Goal: Task Accomplishment & Management: Complete application form

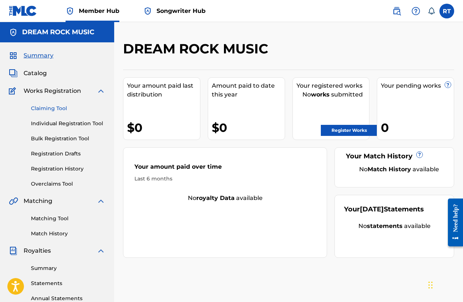
click at [60, 110] on link "Claiming Tool" at bounding box center [68, 109] width 74 height 8
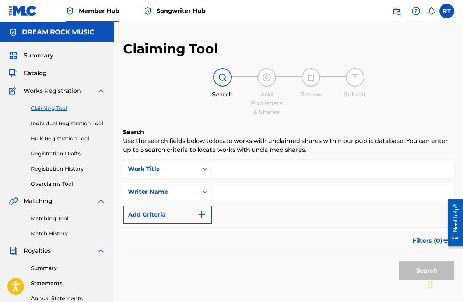
click at [228, 169] on input "Search Form" at bounding box center [333, 169] width 242 height 18
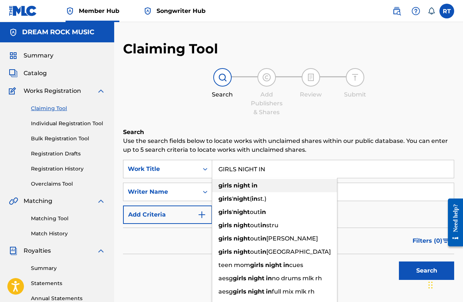
click at [229, 190] on div "girls night in" at bounding box center [274, 185] width 125 height 13
type input "girls night in"
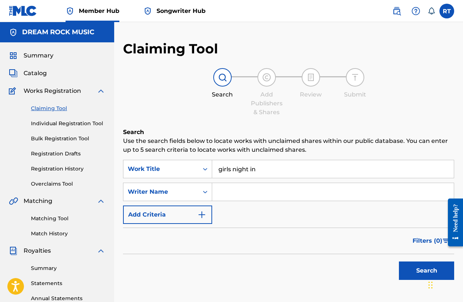
click at [229, 190] on input "Search Form" at bounding box center [333, 192] width 242 height 18
type input "[PERSON_NAME]"
click at [408, 272] on button "Search" at bounding box center [426, 271] width 55 height 18
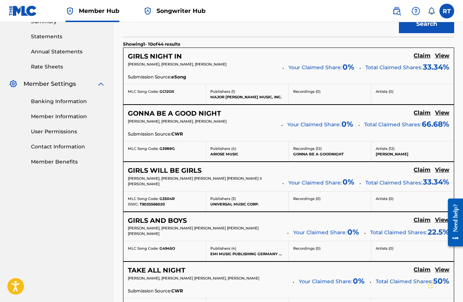
scroll to position [247, 0]
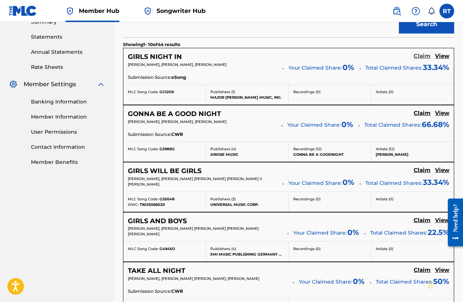
click at [420, 56] on h5 "Claim" at bounding box center [422, 56] width 17 height 7
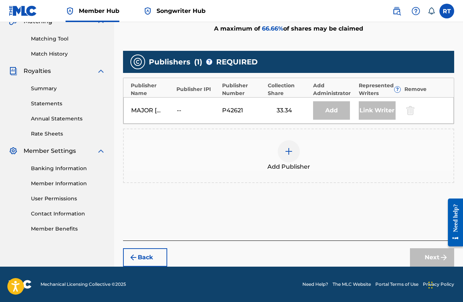
scroll to position [180, 0]
click at [288, 151] on img at bounding box center [288, 151] width 9 height 9
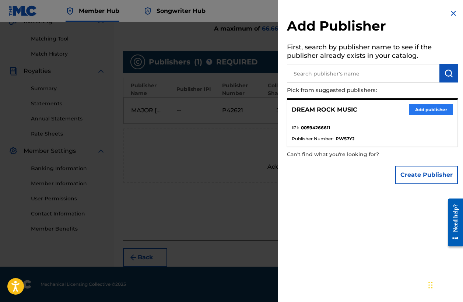
click at [420, 107] on button "Add publisher" at bounding box center [431, 109] width 44 height 11
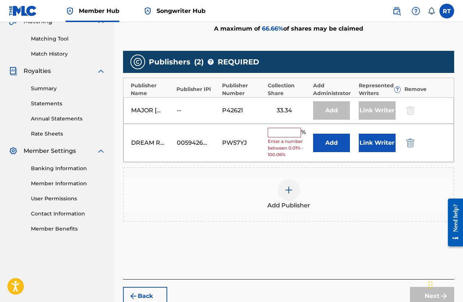
click at [290, 134] on input "text" at bounding box center [284, 133] width 33 height 10
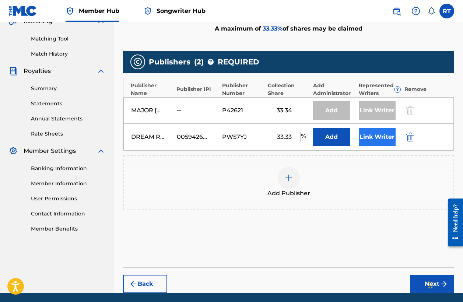
type input "33.33"
click at [379, 137] on button "Link Writer" at bounding box center [377, 137] width 37 height 18
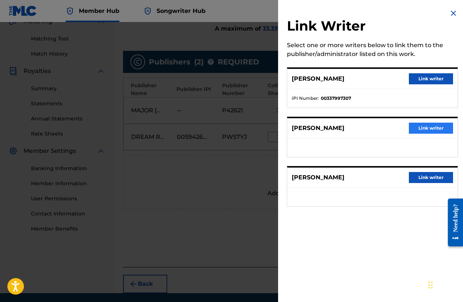
click at [421, 125] on button "Link writer" at bounding box center [431, 128] width 44 height 11
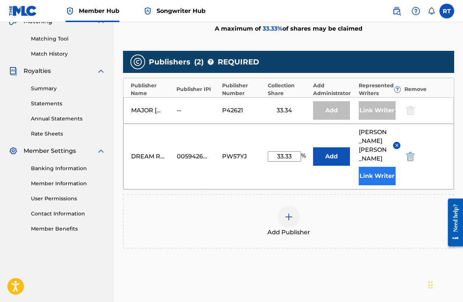
click at [380, 172] on button "Link Writer" at bounding box center [377, 176] width 37 height 18
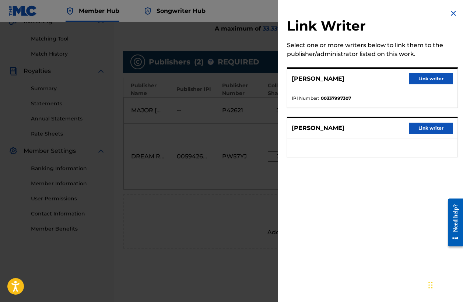
click at [453, 14] on img at bounding box center [453, 13] width 9 height 9
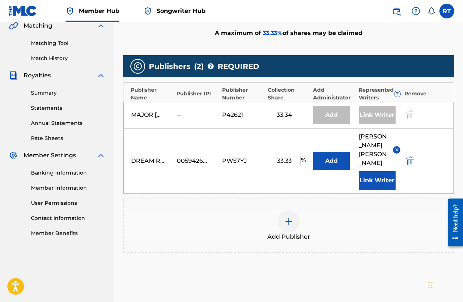
scroll to position [173, 0]
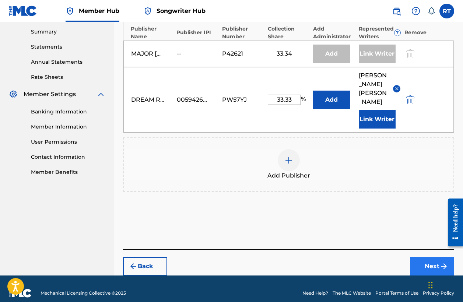
click at [432, 257] on button "Next" at bounding box center [432, 266] width 44 height 18
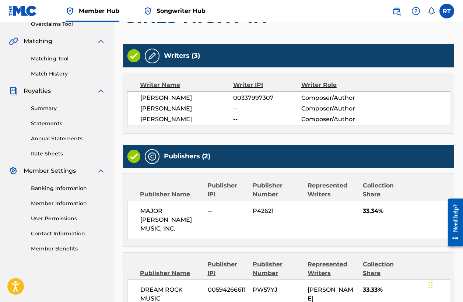
scroll to position [160, 0]
click at [154, 54] on img at bounding box center [152, 56] width 9 height 9
click at [153, 58] on img at bounding box center [152, 56] width 9 height 9
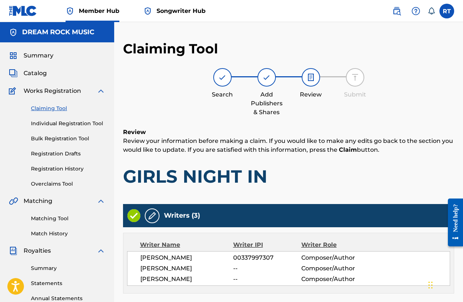
scroll to position [0, 0]
click at [178, 11] on span "Songwriter Hub" at bounding box center [181, 11] width 49 height 8
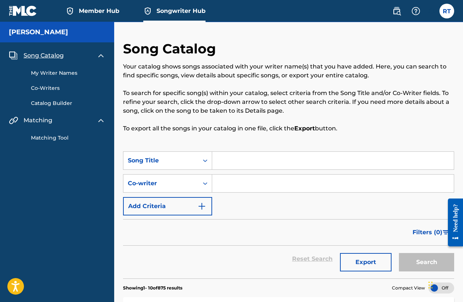
click at [107, 10] on span "Member Hub" at bounding box center [99, 11] width 41 height 8
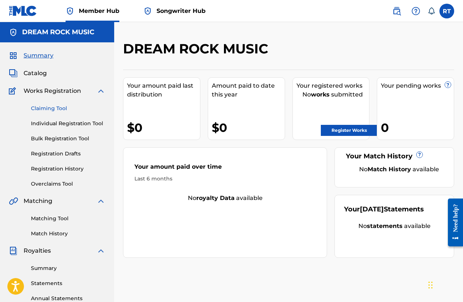
click at [60, 108] on link "Claiming Tool" at bounding box center [68, 109] width 74 height 8
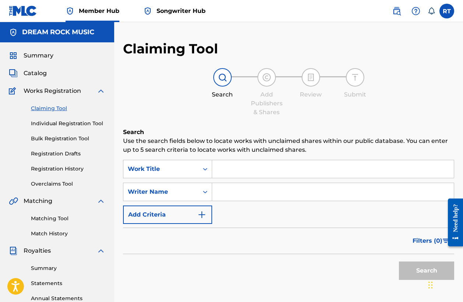
click at [225, 170] on input "Search Form" at bounding box center [333, 169] width 242 height 18
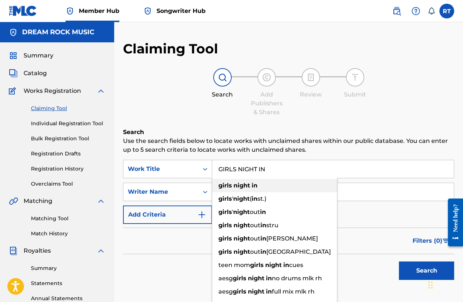
click at [249, 189] on div "girls night in" at bounding box center [274, 185] width 125 height 13
type input "girls night in"
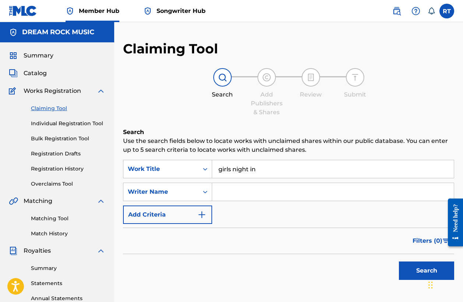
click at [249, 190] on input "Search Form" at bounding box center [333, 192] width 242 height 18
type input "[PERSON_NAME]"
click at [413, 270] on button "Search" at bounding box center [426, 271] width 55 height 18
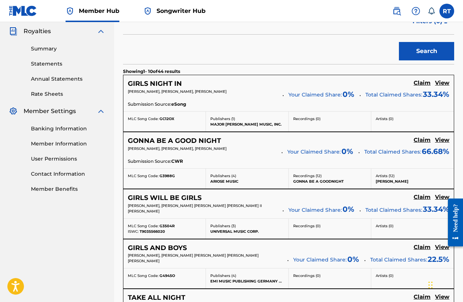
scroll to position [225, 0]
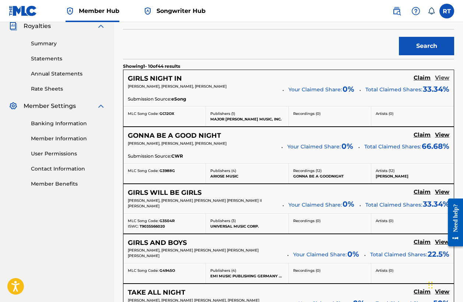
click at [440, 76] on h5 "View" at bounding box center [442, 77] width 14 height 7
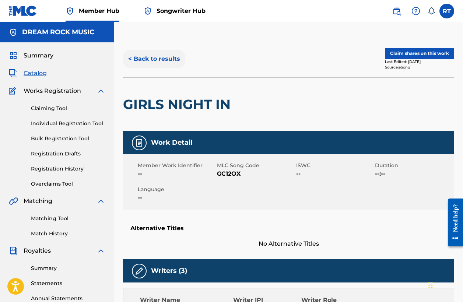
click at [160, 57] on button "< Back to results" at bounding box center [154, 59] width 62 height 18
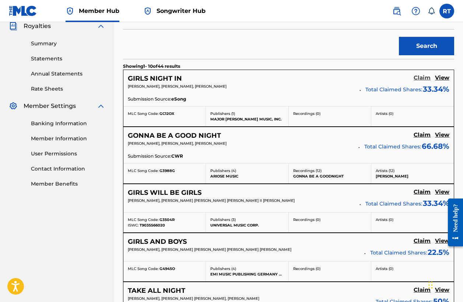
click at [424, 77] on h5 "Claim" at bounding box center [422, 77] width 17 height 7
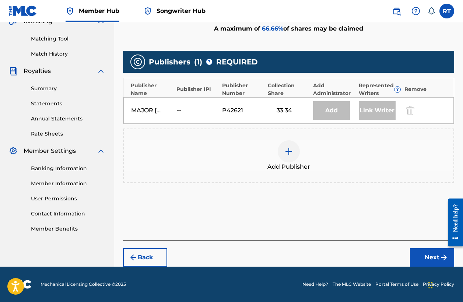
scroll to position [180, 0]
click at [291, 151] on img at bounding box center [288, 151] width 9 height 9
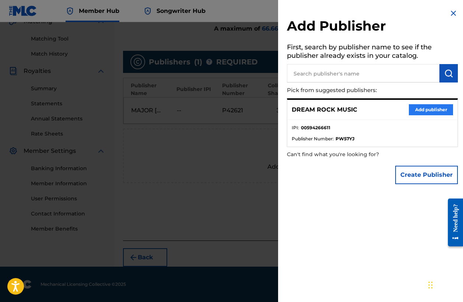
click at [429, 111] on button "Add publisher" at bounding box center [431, 109] width 44 height 11
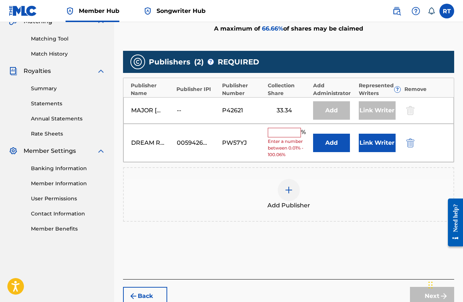
click at [297, 131] on input "text" at bounding box center [284, 133] width 33 height 10
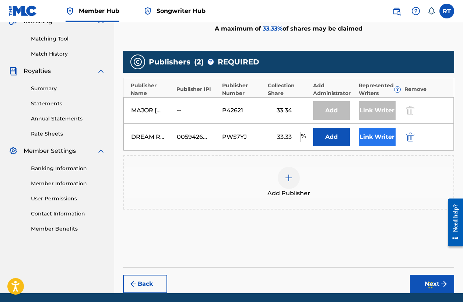
type input "33.33"
click at [371, 141] on button "Link Writer" at bounding box center [377, 137] width 37 height 18
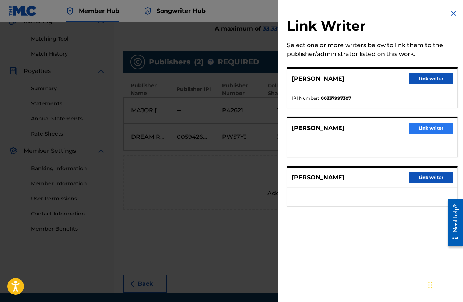
click at [431, 130] on button "Link writer" at bounding box center [431, 128] width 44 height 11
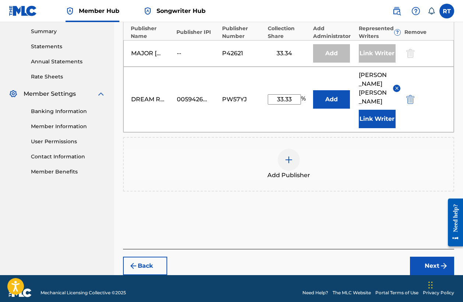
scroll to position [237, 0]
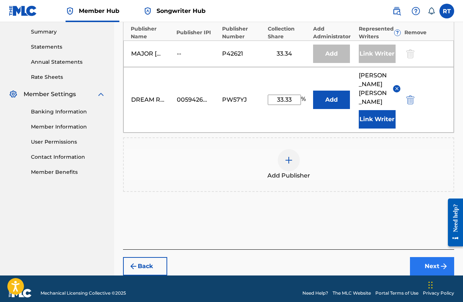
click at [426, 257] on button "Next" at bounding box center [432, 266] width 44 height 18
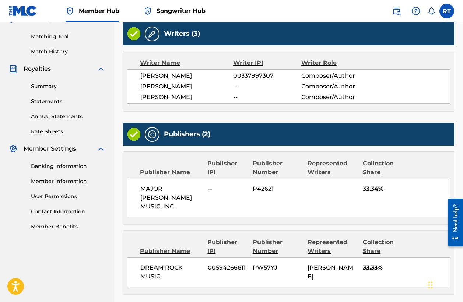
scroll to position [179, 0]
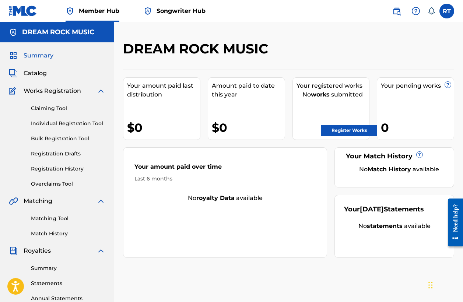
click at [172, 13] on span "Songwriter Hub" at bounding box center [181, 11] width 49 height 8
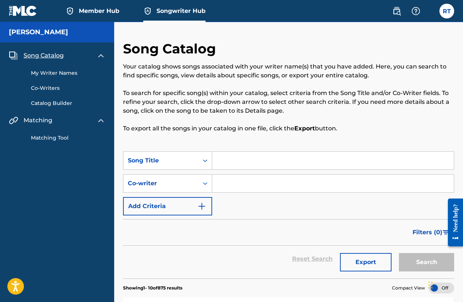
click at [69, 71] on link "My Writer Names" at bounding box center [68, 73] width 74 height 8
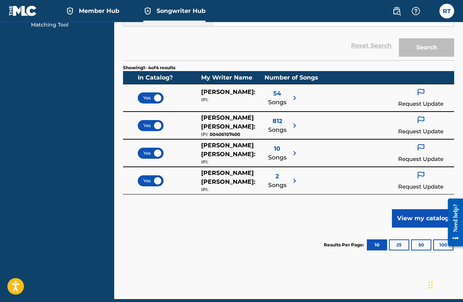
scroll to position [122, 0]
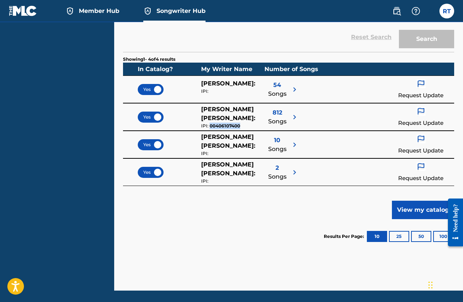
drag, startPoint x: 239, startPoint y: 126, endPoint x: 209, endPoint y: 125, distance: 30.3
click at [209, 125] on div "IPI: 00406107400" at bounding box center [232, 126] width 63 height 7
copy div "00406107400"
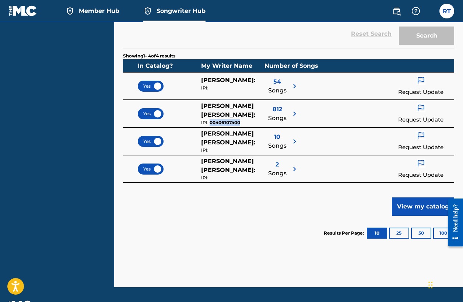
click at [294, 86] on img at bounding box center [294, 86] width 9 height 9
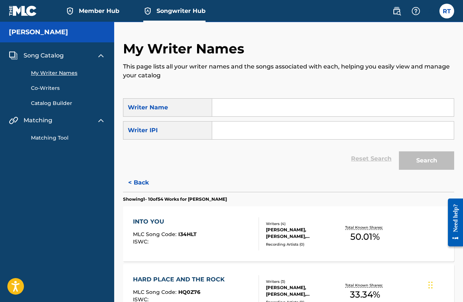
scroll to position [0, 0]
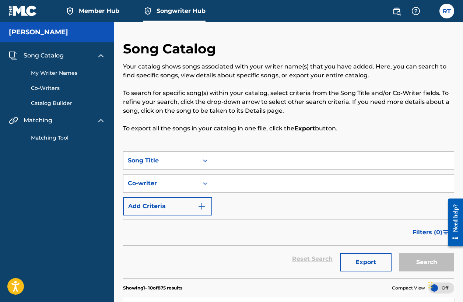
click at [70, 72] on link "My Writer Names" at bounding box center [68, 73] width 74 height 8
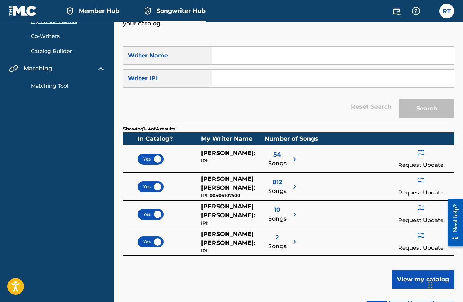
scroll to position [52, 0]
click at [294, 159] on img at bounding box center [294, 159] width 9 height 9
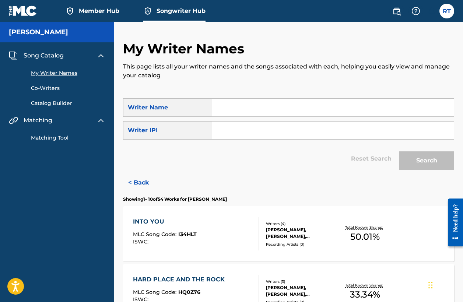
scroll to position [0, 0]
click at [143, 183] on button "< Back" at bounding box center [145, 183] width 44 height 18
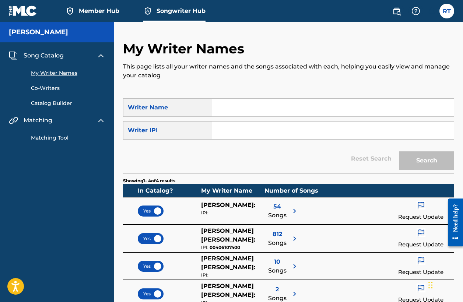
click at [422, 205] on img at bounding box center [421, 206] width 9 height 10
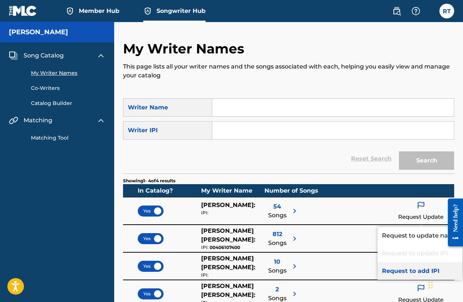
click at [414, 273] on p "Request to add IPI" at bounding box center [420, 271] width 85 height 18
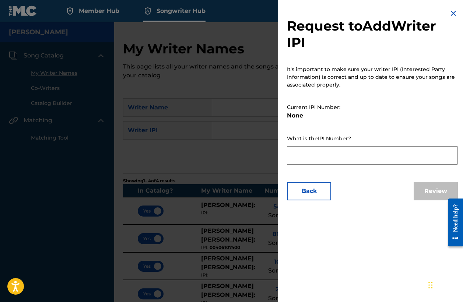
click at [298, 155] on textarea at bounding box center [372, 155] width 171 height 18
paste textarea "00406107400"
type textarea "00406107400"
click at [423, 192] on button "Review" at bounding box center [436, 191] width 44 height 18
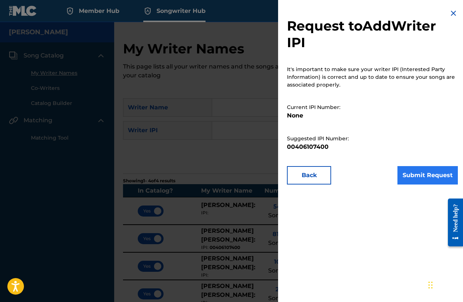
click at [420, 176] on button "Submit Request" at bounding box center [428, 175] width 60 height 18
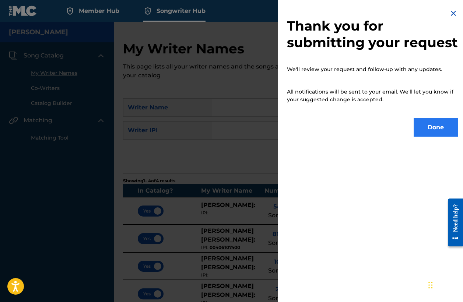
click at [439, 137] on button "Done" at bounding box center [436, 127] width 44 height 18
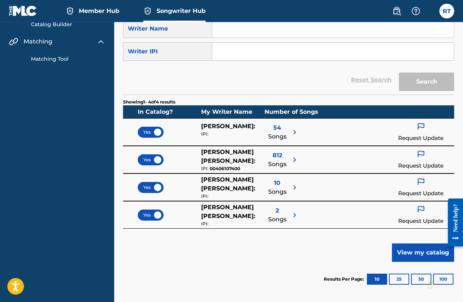
scroll to position [86, 0]
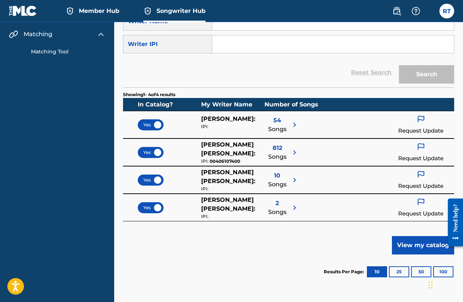
click at [294, 179] on img at bounding box center [294, 180] width 9 height 9
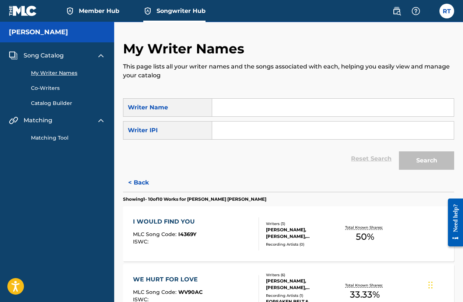
scroll to position [0, 0]
click at [138, 179] on button "< Back" at bounding box center [145, 183] width 44 height 18
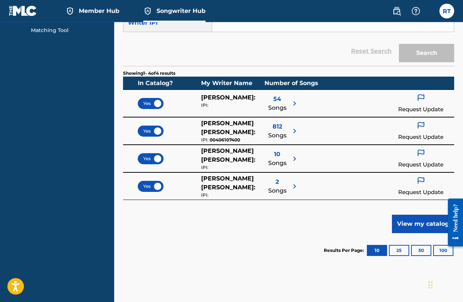
scroll to position [117, 0]
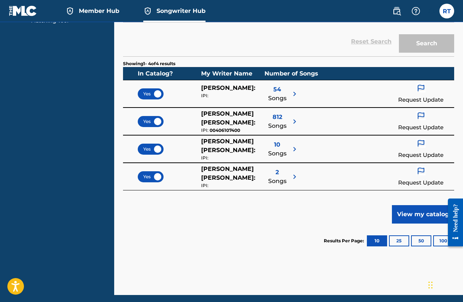
click at [420, 141] on img at bounding box center [421, 144] width 9 height 10
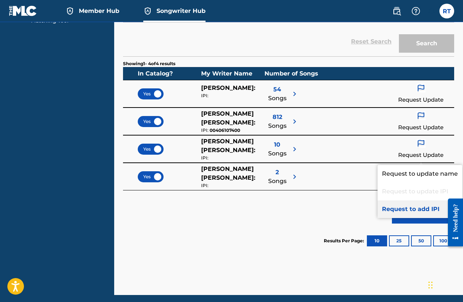
click at [414, 207] on p "Request to add IPI" at bounding box center [420, 209] width 85 height 18
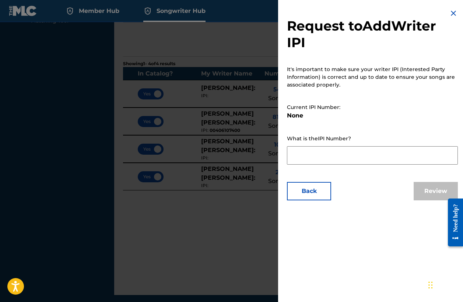
click at [321, 156] on textarea at bounding box center [372, 155] width 171 height 18
paste textarea "00406107400"
type textarea "00406107400"
click at [422, 186] on button "Review" at bounding box center [436, 191] width 44 height 18
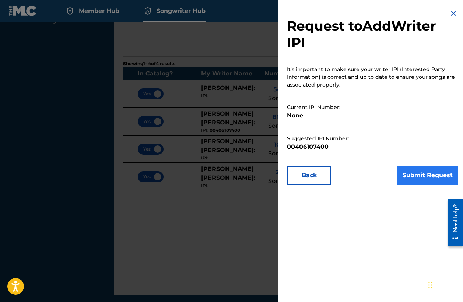
click at [420, 172] on button "Submit Request" at bounding box center [428, 175] width 60 height 18
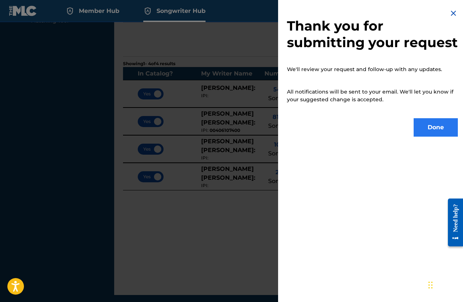
click at [425, 137] on button "Done" at bounding box center [436, 127] width 44 height 18
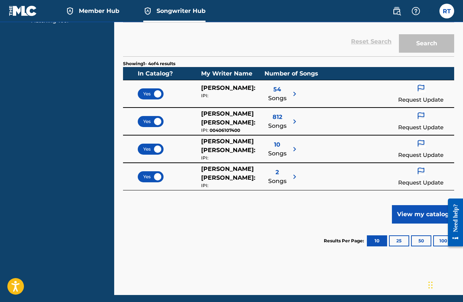
click at [294, 176] on img at bounding box center [294, 176] width 9 height 9
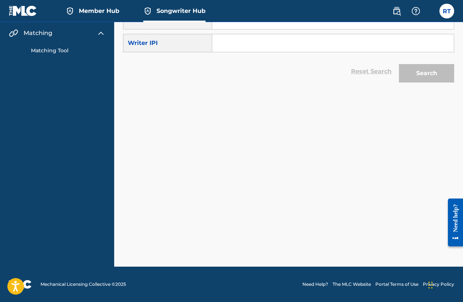
scroll to position [87, 0]
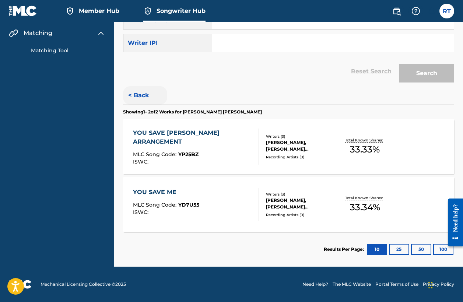
click at [139, 94] on button "< Back" at bounding box center [145, 95] width 44 height 18
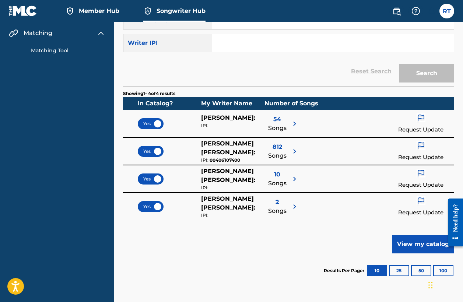
click at [420, 202] on img at bounding box center [421, 201] width 9 height 10
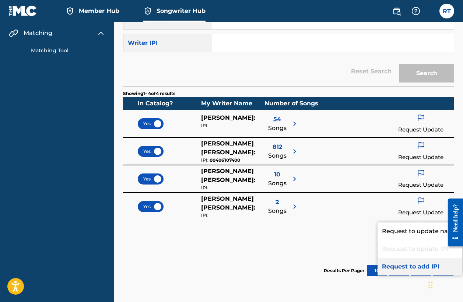
click at [405, 265] on p "Request to add IPI" at bounding box center [420, 267] width 85 height 18
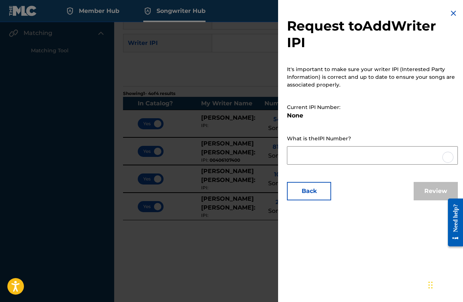
click at [309, 158] on textarea at bounding box center [372, 155] width 171 height 18
paste textarea "00406107400"
type textarea "00406107400"
click at [424, 184] on button "Review" at bounding box center [436, 191] width 44 height 18
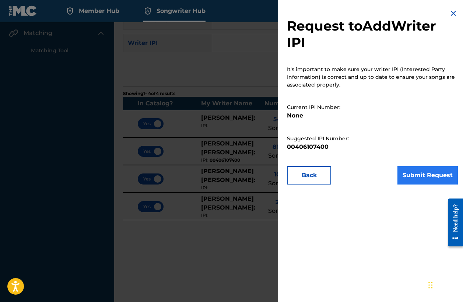
click at [424, 175] on button "Submit Request" at bounding box center [428, 175] width 60 height 18
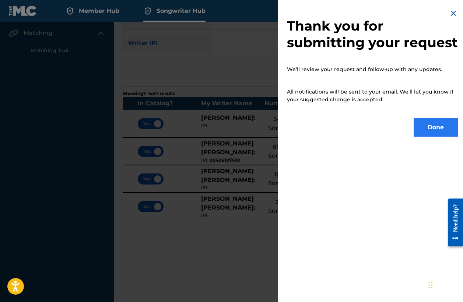
click at [441, 137] on button "Done" at bounding box center [436, 127] width 44 height 18
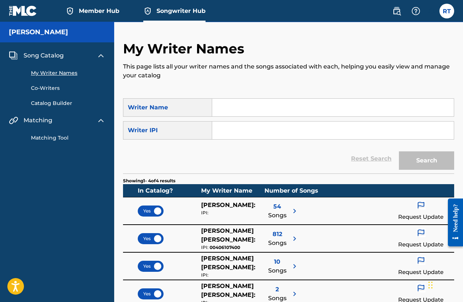
scroll to position [0, 0]
click at [92, 11] on span "Member Hub" at bounding box center [99, 11] width 41 height 8
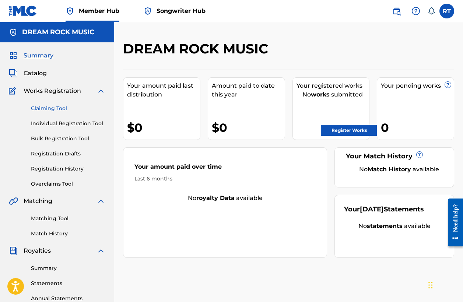
click at [51, 108] on link "Claiming Tool" at bounding box center [68, 109] width 74 height 8
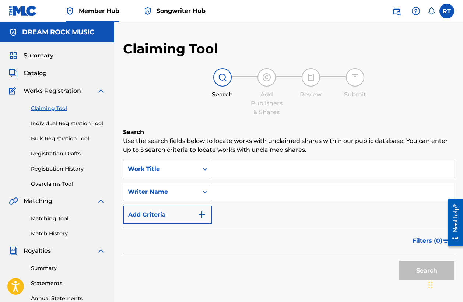
click at [229, 175] on input "Search Form" at bounding box center [333, 169] width 242 height 18
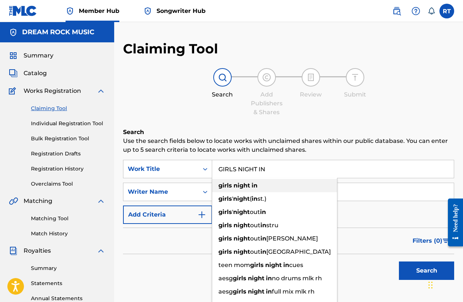
click at [234, 184] on strong "night" at bounding box center [242, 185] width 17 height 7
type input "girls night in"
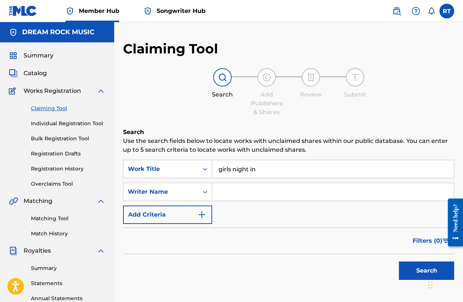
click at [232, 192] on input "Search Form" at bounding box center [333, 192] width 242 height 18
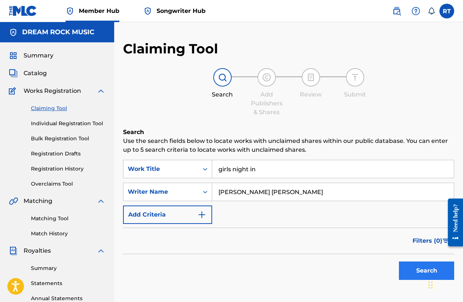
click at [410, 272] on button "Search" at bounding box center [426, 271] width 55 height 18
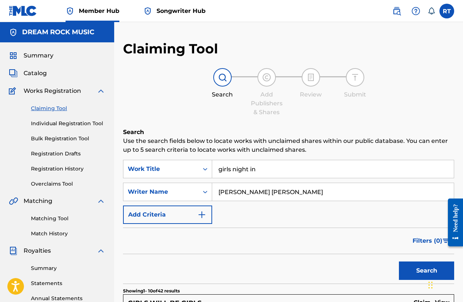
click at [259, 193] on input "[PERSON_NAME] [PERSON_NAME]" at bounding box center [333, 192] width 242 height 18
type input "[PERSON_NAME]"
click at [418, 275] on button "Search" at bounding box center [426, 271] width 55 height 18
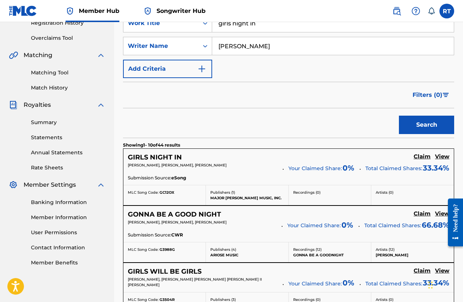
scroll to position [150, 0]
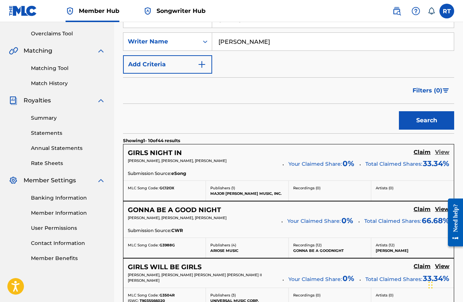
click at [446, 153] on h5 "View" at bounding box center [442, 152] width 14 height 7
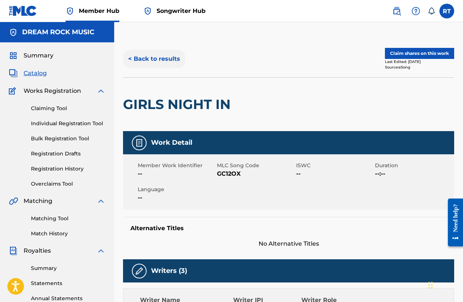
click at [165, 56] on button "< Back to results" at bounding box center [154, 59] width 62 height 18
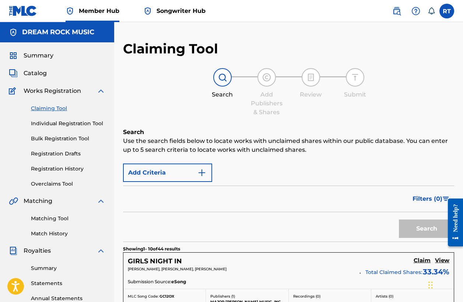
scroll to position [150, 0]
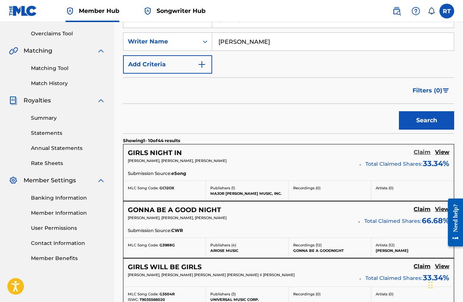
click at [422, 154] on h5 "Claim" at bounding box center [422, 152] width 17 height 7
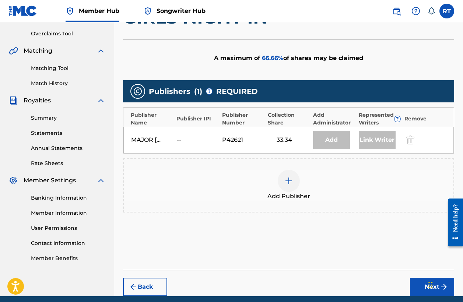
click at [288, 179] on img at bounding box center [288, 180] width 9 height 9
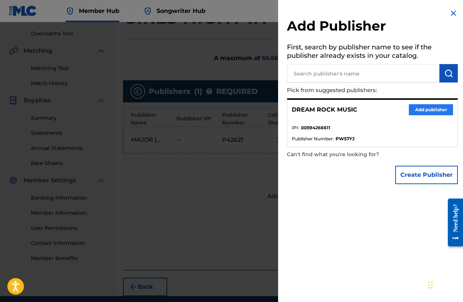
click at [427, 109] on button "Add publisher" at bounding box center [431, 109] width 44 height 11
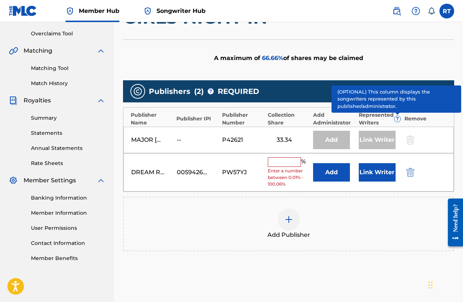
click at [290, 161] on input "text" at bounding box center [284, 162] width 33 height 10
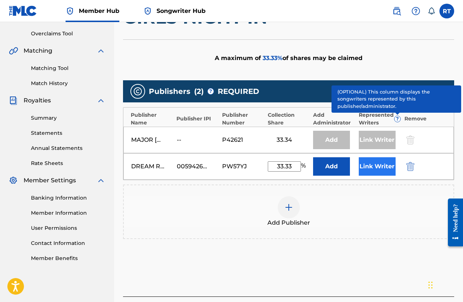
type input "33.33"
click at [381, 164] on button "Link Writer" at bounding box center [377, 166] width 37 height 18
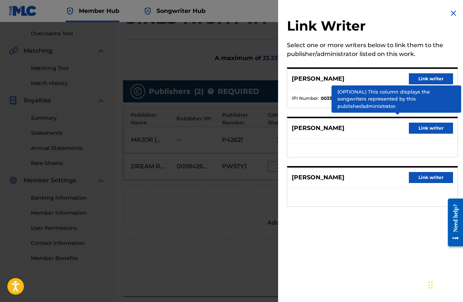
click at [349, 151] on ul at bounding box center [372, 148] width 170 height 18
click at [421, 127] on button "Link writer" at bounding box center [431, 128] width 44 height 11
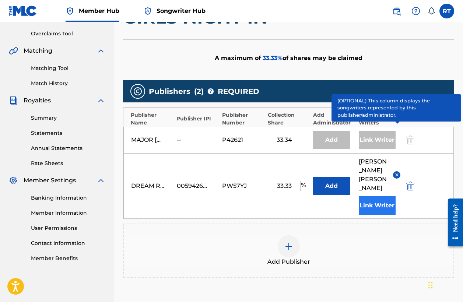
click at [377, 199] on button "Link Writer" at bounding box center [377, 205] width 37 height 18
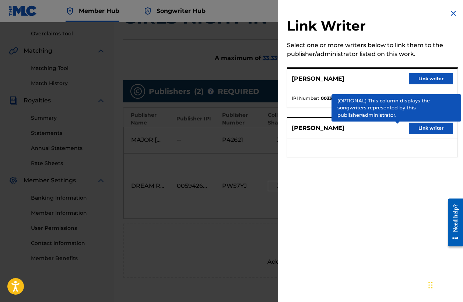
click at [451, 13] on img at bounding box center [453, 13] width 9 height 9
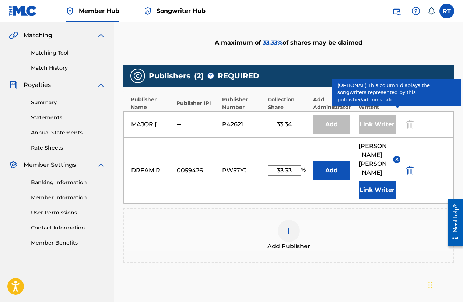
scroll to position [167, 0]
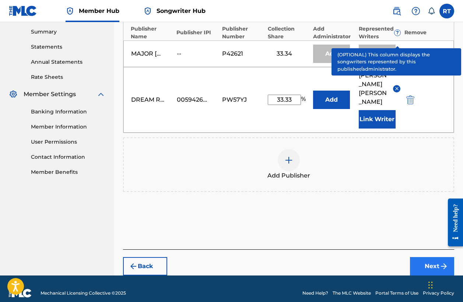
click at [427, 257] on button "Next" at bounding box center [432, 266] width 44 height 18
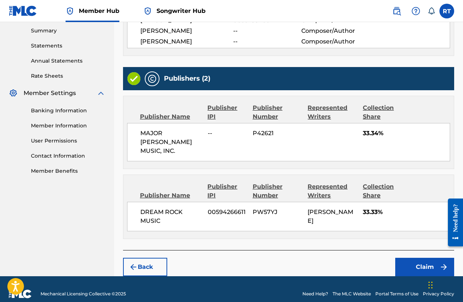
scroll to position [237, 0]
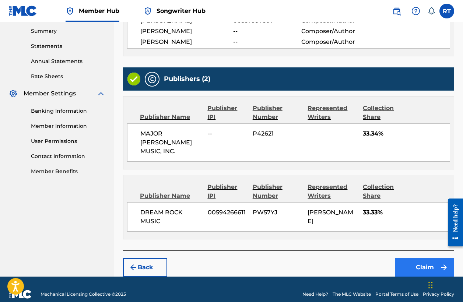
click at [421, 259] on button "Claim" at bounding box center [424, 267] width 59 height 18
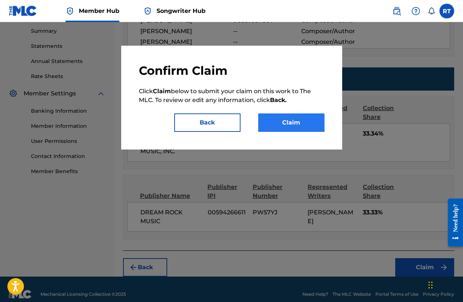
click at [286, 121] on button "Claim" at bounding box center [291, 122] width 66 height 18
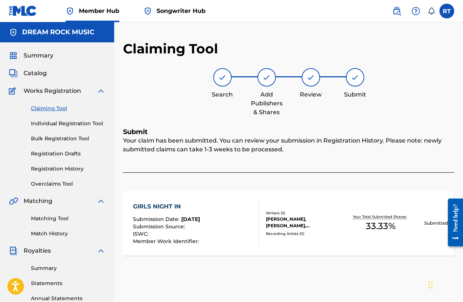
scroll to position [0, 0]
click at [54, 109] on link "Claiming Tool" at bounding box center [68, 109] width 74 height 8
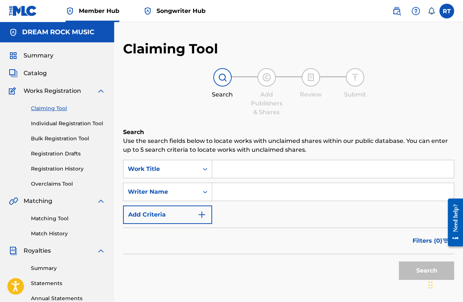
click at [226, 166] on input "Search Form" at bounding box center [333, 169] width 242 height 18
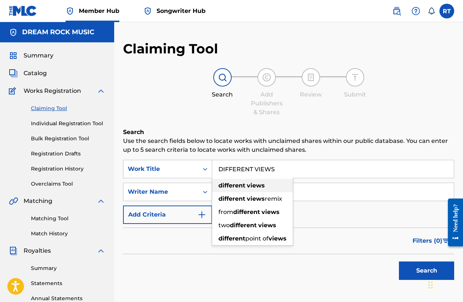
click at [235, 187] on strong "different" at bounding box center [232, 185] width 27 height 7
type input "different views"
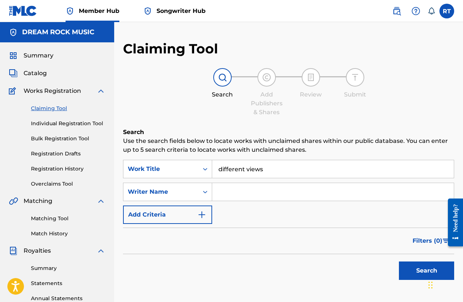
click at [235, 194] on input "Search Form" at bounding box center [333, 192] width 242 height 18
type input "[PERSON_NAME]"
click at [417, 274] on button "Search" at bounding box center [426, 271] width 55 height 18
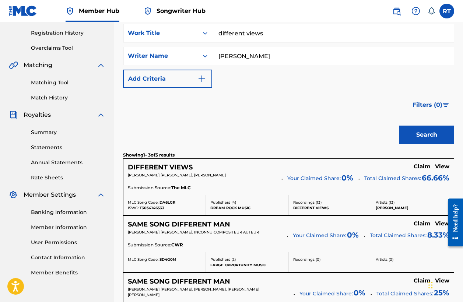
scroll to position [150, 0]
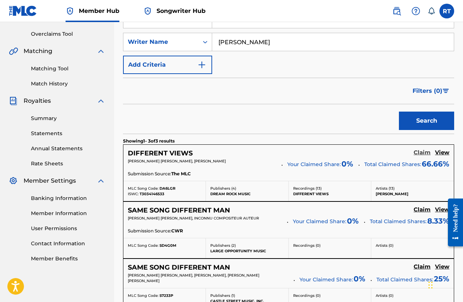
click at [420, 151] on h5 "Claim" at bounding box center [422, 152] width 17 height 7
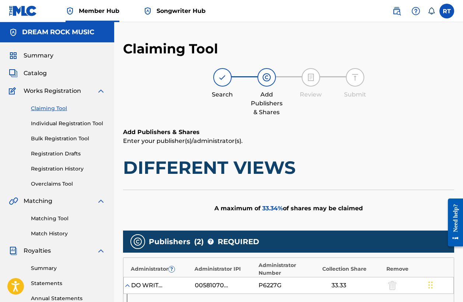
scroll to position [0, 0]
click at [60, 108] on link "Claiming Tool" at bounding box center [68, 109] width 74 height 8
click at [52, 107] on link "Claiming Tool" at bounding box center [68, 109] width 74 height 8
click at [103, 14] on span "Member Hub" at bounding box center [99, 11] width 41 height 8
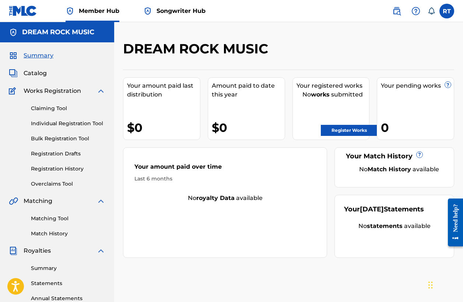
click at [47, 104] on div "Claiming Tool Individual Registration Tool Bulk Registration Tool Registration …" at bounding box center [57, 141] width 97 height 92
click at [47, 109] on link "Claiming Tool" at bounding box center [68, 109] width 74 height 8
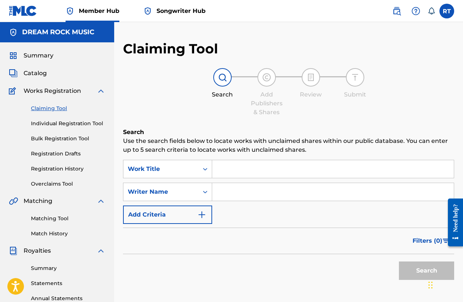
click at [235, 167] on input "Search Form" at bounding box center [333, 169] width 242 height 18
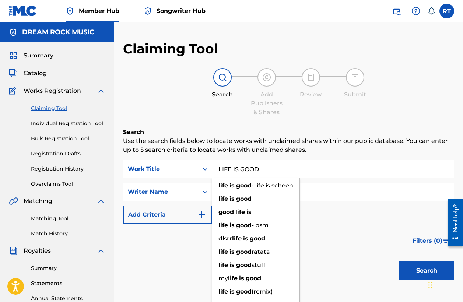
type input "LIFE IS GOOD"
click at [325, 189] on input "Search Form" at bounding box center [333, 192] width 242 height 18
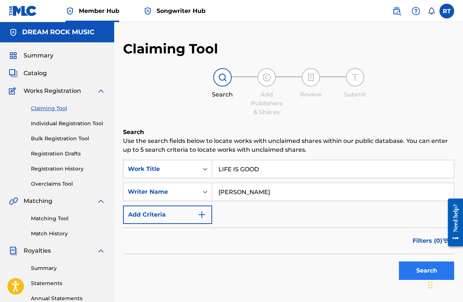
type input "[PERSON_NAME]"
click at [407, 268] on button "Search" at bounding box center [426, 271] width 55 height 18
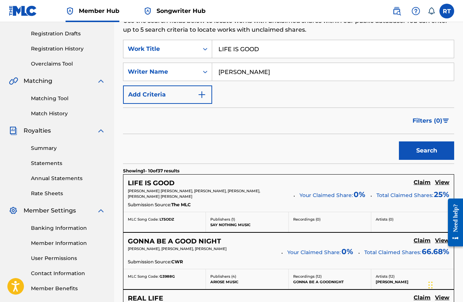
scroll to position [128, 0]
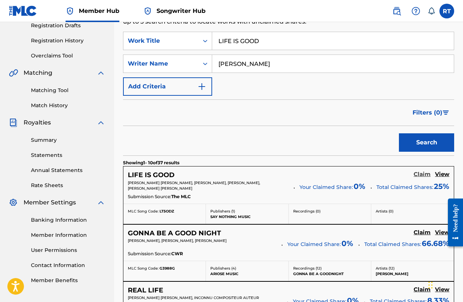
click at [422, 171] on h5 "Claim" at bounding box center [422, 174] width 17 height 7
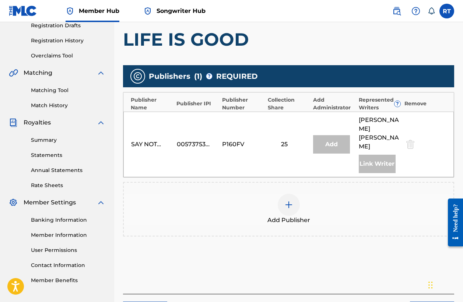
click at [287, 200] on img at bounding box center [288, 204] width 9 height 9
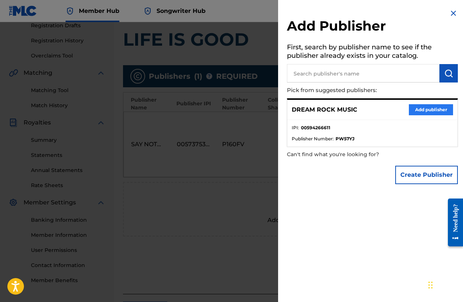
click at [427, 108] on button "Add publisher" at bounding box center [431, 109] width 44 height 11
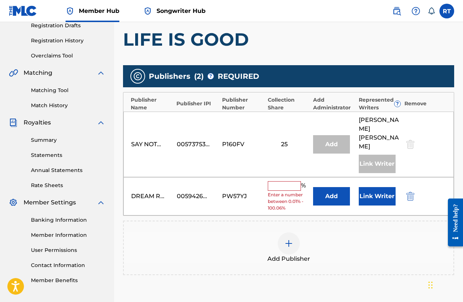
click at [296, 181] on input "text" at bounding box center [284, 186] width 33 height 10
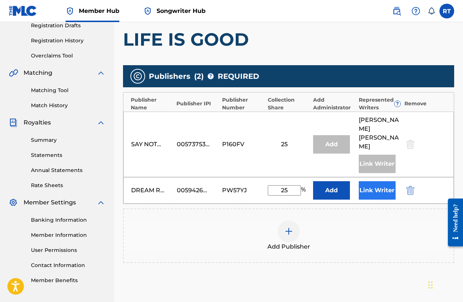
type input "25"
click at [373, 181] on button "Link Writer" at bounding box center [377, 190] width 37 height 18
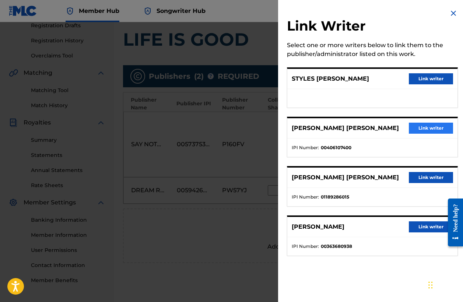
click at [418, 126] on button "Link writer" at bounding box center [431, 128] width 44 height 11
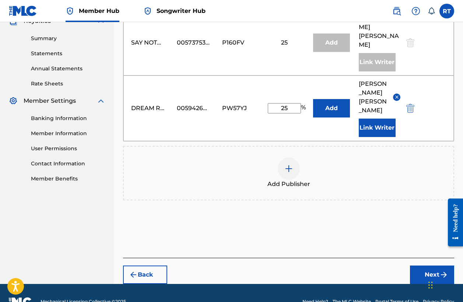
scroll to position [230, 0]
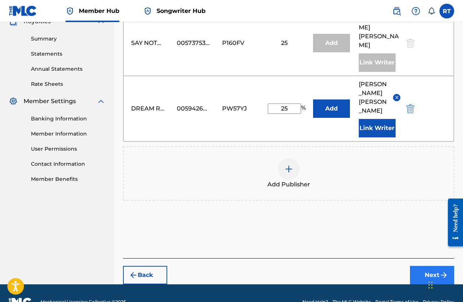
click at [430, 266] on button "Next" at bounding box center [432, 275] width 44 height 18
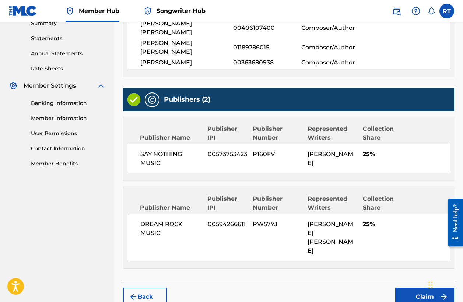
scroll to position [245, 0]
click at [420, 288] on button "Claim" at bounding box center [424, 297] width 59 height 18
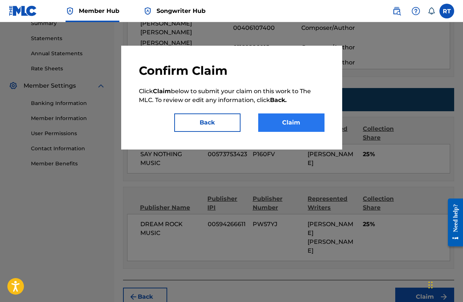
click at [300, 114] on button "Claim" at bounding box center [291, 122] width 66 height 18
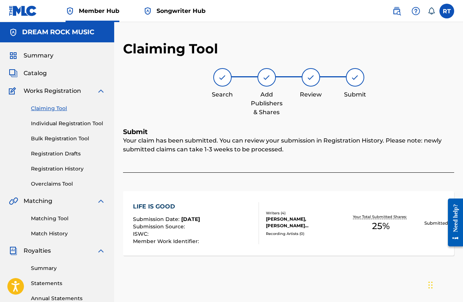
scroll to position [0, 0]
click at [61, 108] on link "Claiming Tool" at bounding box center [68, 109] width 74 height 8
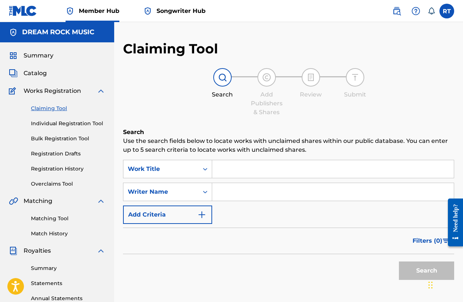
click at [227, 165] on input "Search Form" at bounding box center [333, 169] width 242 height 18
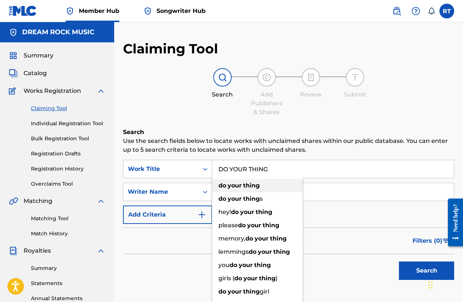
click at [236, 185] on strong "your" at bounding box center [235, 185] width 14 height 7
type input "do your thing"
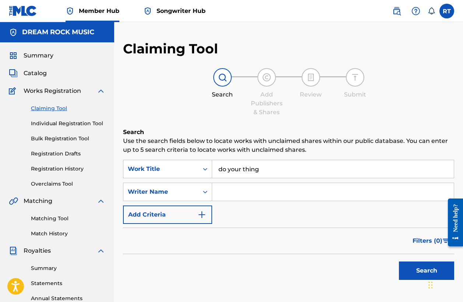
click at [234, 190] on input "Search Form" at bounding box center [333, 192] width 242 height 18
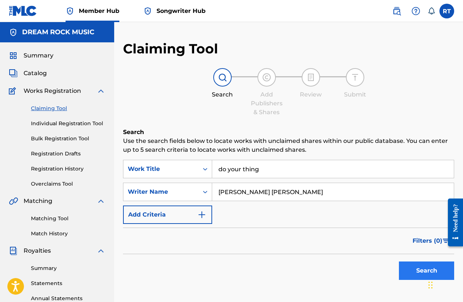
type input "[PERSON_NAME] [PERSON_NAME]"
click at [413, 272] on button "Search" at bounding box center [426, 271] width 55 height 18
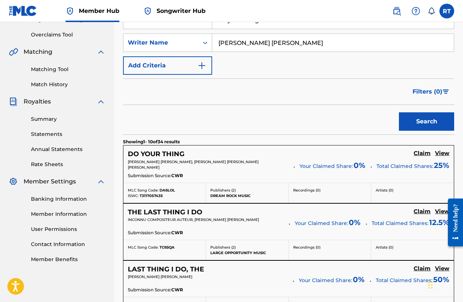
scroll to position [203, 0]
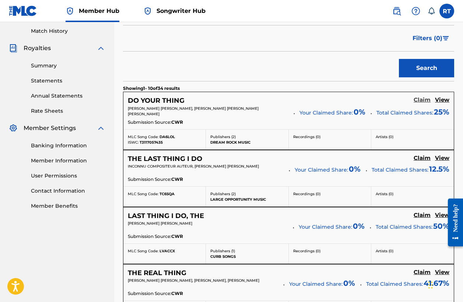
click at [420, 98] on h5 "Claim" at bounding box center [422, 100] width 17 height 7
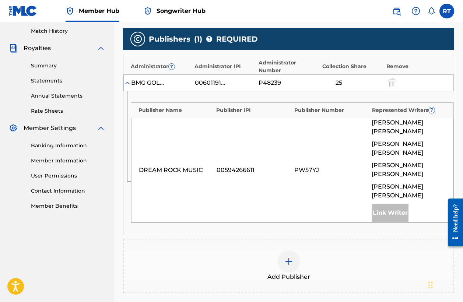
click at [145, 81] on div "BMG GOLD SONGS" at bounding box center [147, 82] width 33 height 9
click at [98, 10] on span "Member Hub" at bounding box center [99, 11] width 41 height 8
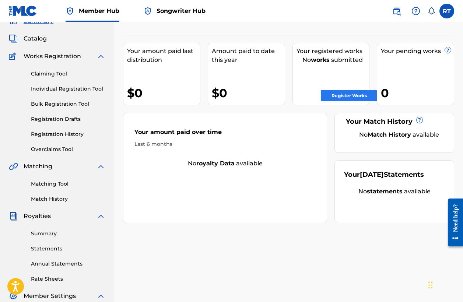
scroll to position [35, 0]
click at [331, 97] on link "Register Works" at bounding box center [349, 95] width 57 height 11
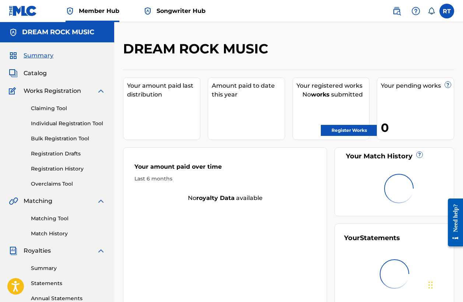
scroll to position [35, 0]
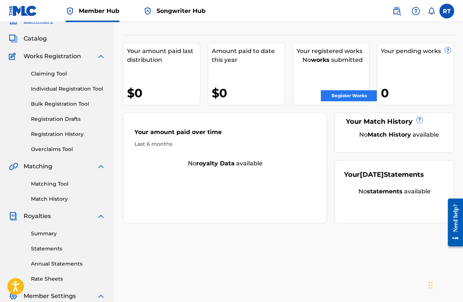
click at [342, 96] on link "Register Works" at bounding box center [349, 95] width 57 height 11
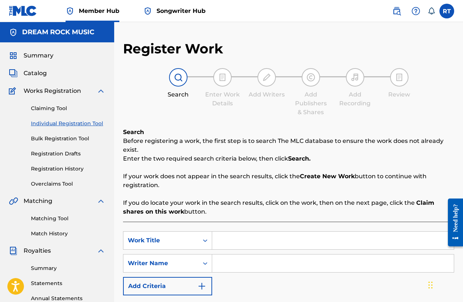
click at [263, 237] on input "Search Form" at bounding box center [333, 241] width 242 height 18
type input "TURN THE PAGE"
click at [264, 263] on input "Search Form" at bounding box center [333, 264] width 242 height 18
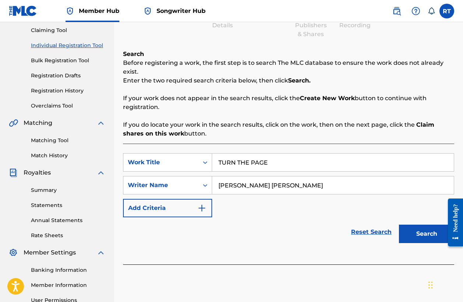
scroll to position [78, 0]
type input "[PERSON_NAME] [PERSON_NAME]"
click at [410, 234] on button "Search" at bounding box center [426, 234] width 55 height 18
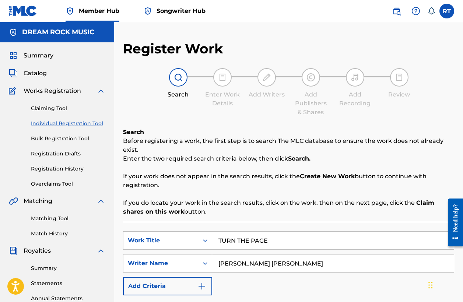
scroll to position [0, 0]
drag, startPoint x: 285, startPoint y: 238, endPoint x: 176, endPoint y: 238, distance: 108.7
click at [176, 238] on div "SearchWithCriteria78a5ef31-e7bb-4ac3-876c-acfac4f46691 Work Title TURN THE PAGE" at bounding box center [288, 240] width 331 height 18
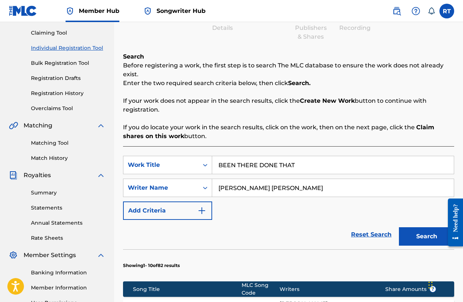
scroll to position [78, 0]
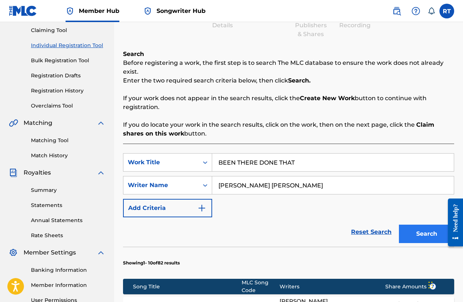
type input "BEEN THERE DONE THAT"
click at [431, 231] on button "Search" at bounding box center [426, 234] width 55 height 18
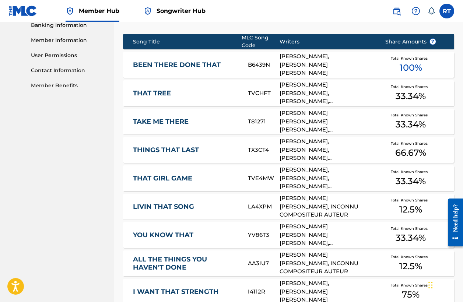
scroll to position [322, 0]
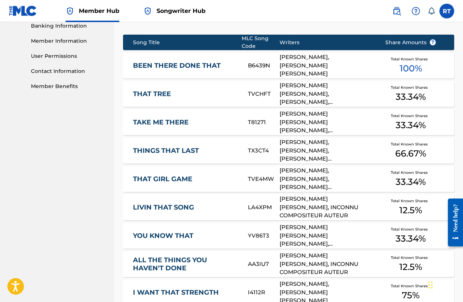
click at [353, 68] on div "[PERSON_NAME], [PERSON_NAME] [PERSON_NAME]" at bounding box center [327, 65] width 94 height 25
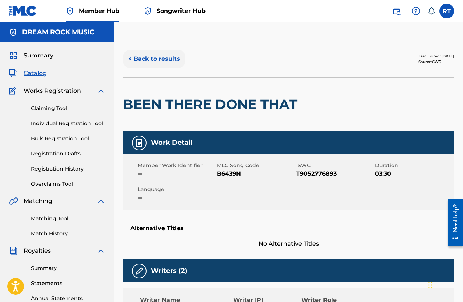
click at [167, 55] on button "< Back to results" at bounding box center [154, 59] width 62 height 18
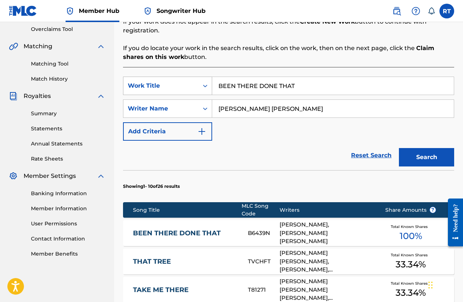
drag, startPoint x: 305, startPoint y: 87, endPoint x: 152, endPoint y: 77, distance: 153.6
click at [152, 77] on div "SearchWithCriteria78a5ef31-e7bb-4ac3-876c-acfac4f46691 Work Title BEEN THERE DO…" at bounding box center [288, 86] width 331 height 18
type input "GOOD DIRECTIONS"
click at [408, 157] on button "Search" at bounding box center [426, 157] width 55 height 18
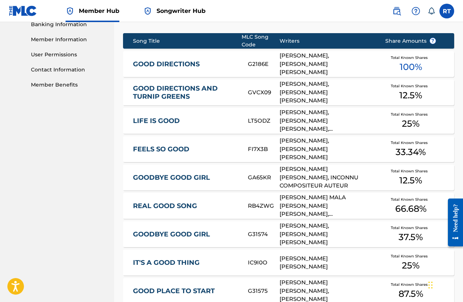
scroll to position [316, 0]
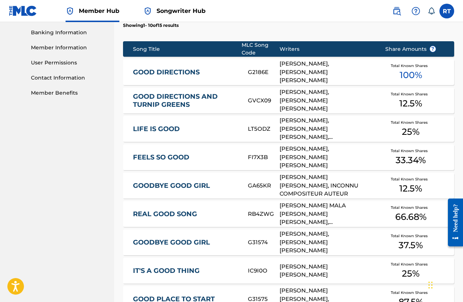
click at [318, 75] on div "[PERSON_NAME], [PERSON_NAME] [PERSON_NAME]" at bounding box center [327, 72] width 94 height 25
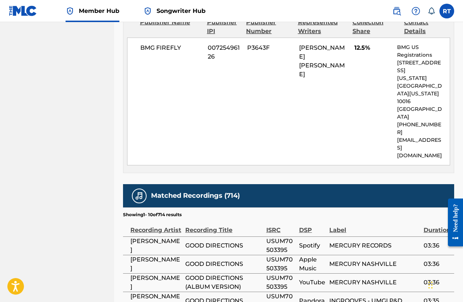
scroll to position [1037, 0]
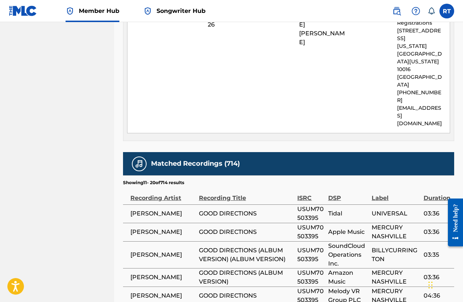
scroll to position [1095, 0]
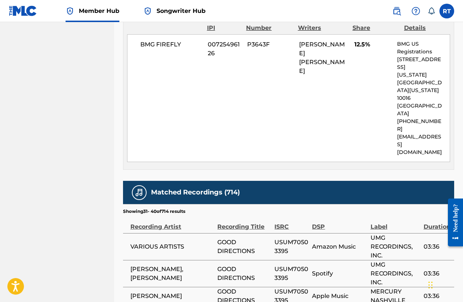
scroll to position [1052, 0]
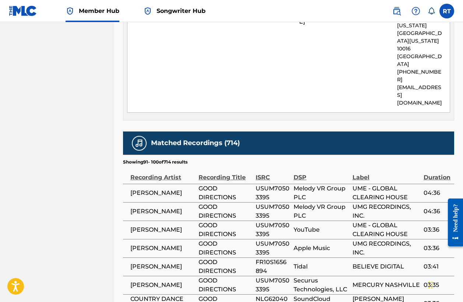
scroll to position [1082, 0]
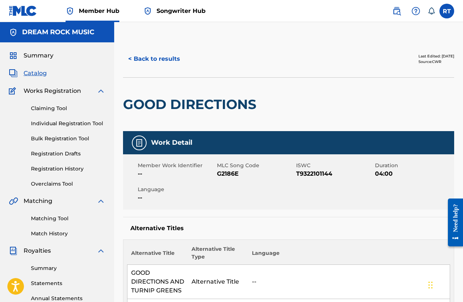
scroll to position [0, 0]
click at [154, 57] on button "< Back to results" at bounding box center [154, 59] width 62 height 18
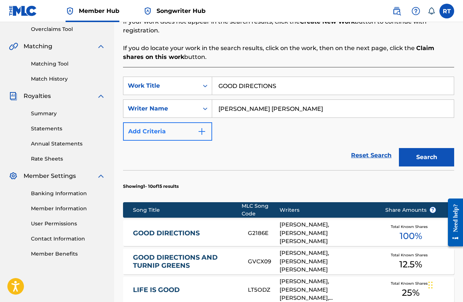
click at [200, 134] on img "Search Form" at bounding box center [201, 131] width 9 height 9
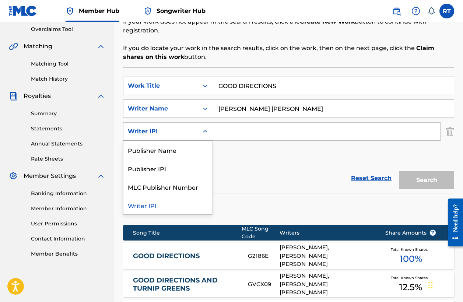
click at [204, 132] on icon "Search Form" at bounding box center [205, 131] width 4 height 3
click at [227, 151] on div "SearchWithCriteria78a5ef31-e7bb-4ac3-876c-acfac4f46691 Work Title GOOD DIRECTIO…" at bounding box center [288, 120] width 331 height 87
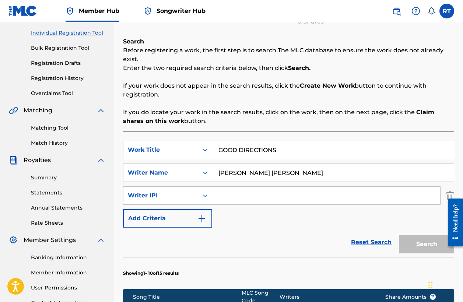
scroll to position [89, 0]
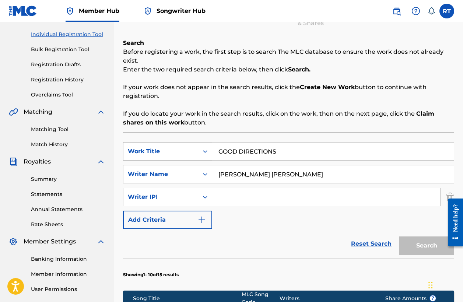
drag, startPoint x: 296, startPoint y: 149, endPoint x: 193, endPoint y: 147, distance: 102.1
click at [193, 147] on div "SearchWithCriteria78a5ef31-e7bb-4ac3-876c-acfac4f46691 Work Title GOOD DIRECTIO…" at bounding box center [288, 151] width 331 height 18
type input "YOU HEARD GOODBYE"
click at [292, 203] on input "Search Form" at bounding box center [326, 197] width 228 height 18
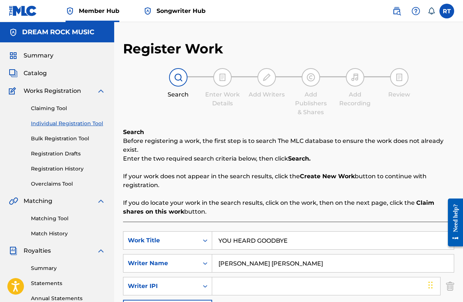
scroll to position [0, 0]
click at [59, 106] on link "Claiming Tool" at bounding box center [68, 109] width 74 height 8
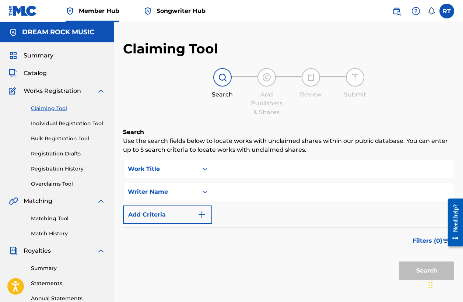
click at [256, 167] on input "Search Form" at bounding box center [333, 169] width 242 height 18
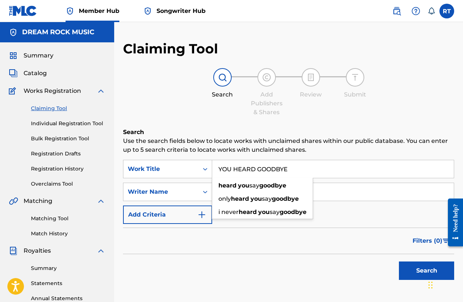
type input "YOU HEARD GOODBYE"
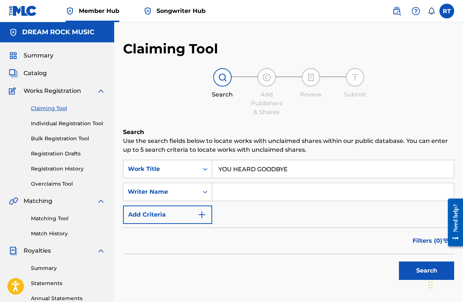
click at [364, 194] on input "Search Form" at bounding box center [333, 192] width 242 height 18
type input "A"
click at [419, 272] on button "Search" at bounding box center [426, 271] width 55 height 18
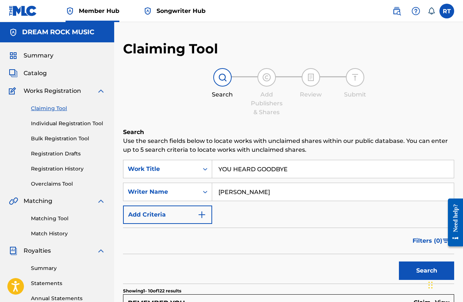
drag, startPoint x: 287, startPoint y: 192, endPoint x: 223, endPoint y: 192, distance: 64.9
click at [223, 192] on input "[PERSON_NAME]" at bounding box center [333, 192] width 242 height 18
type input "R"
click at [420, 270] on button "Search" at bounding box center [426, 271] width 55 height 18
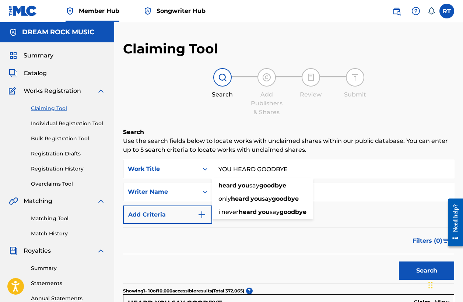
drag, startPoint x: 302, startPoint y: 168, endPoint x: 165, endPoint y: 171, distance: 136.7
click at [165, 171] on div "SearchWithCriteriaeed5889c-f8a9-451c-b746-580767023768 Work Title YOU HEARD GOO…" at bounding box center [288, 169] width 331 height 18
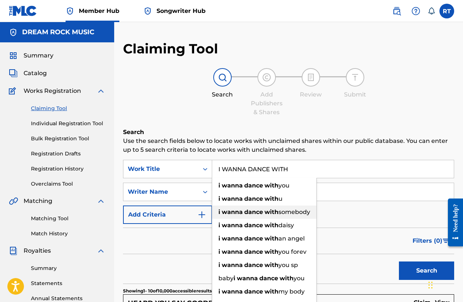
click at [245, 207] on div "i wanna dance with somebody" at bounding box center [264, 212] width 104 height 13
type input "i wanna dance with somebody"
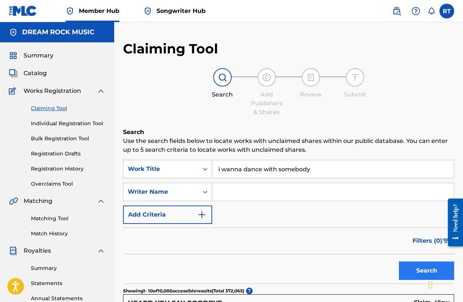
click at [425, 270] on button "Search" at bounding box center [426, 271] width 55 height 18
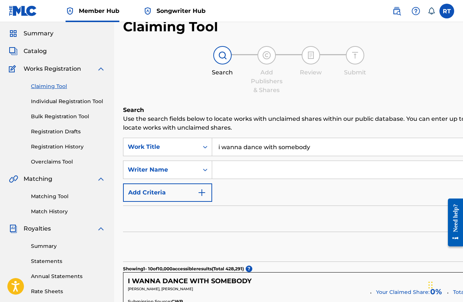
scroll to position [8, 0]
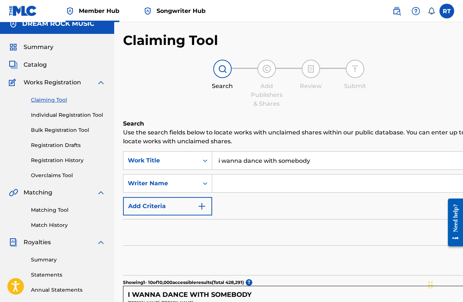
click at [244, 188] on input "Search Form" at bounding box center [371, 184] width 319 height 18
type input "[PERSON_NAME]"
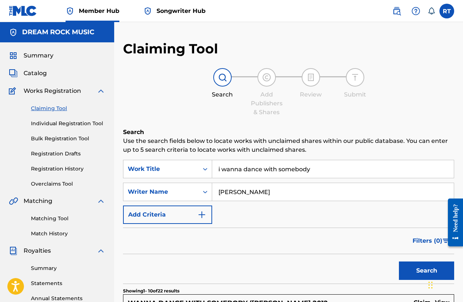
scroll to position [0, 0]
drag, startPoint x: 287, startPoint y: 192, endPoint x: 189, endPoint y: 186, distance: 97.8
click at [189, 186] on div "SearchWithCriteriaf5f8234d-2364-4dce-b102-021ac10ecc76 Writer Name [PERSON_NAME]" at bounding box center [288, 192] width 331 height 18
drag, startPoint x: 319, startPoint y: 168, endPoint x: 174, endPoint y: 160, distance: 146.1
click at [174, 160] on div "SearchWithCriteriaeed5889c-f8a9-451c-b746-580767023768 Work Title i wanna dance…" at bounding box center [288, 169] width 331 height 18
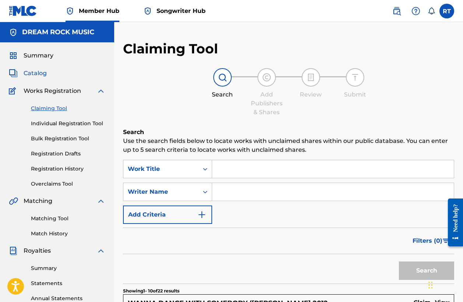
click at [39, 76] on span "Catalog" at bounding box center [35, 73] width 23 height 9
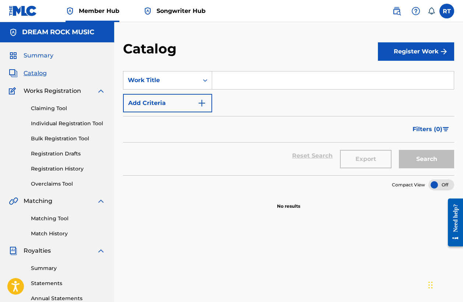
click at [39, 56] on span "Summary" at bounding box center [39, 55] width 30 height 9
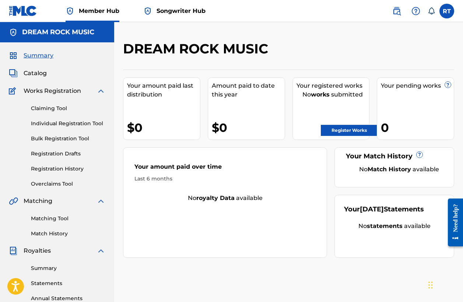
click at [59, 104] on div "Claiming Tool Individual Registration Tool Bulk Registration Tool Registration …" at bounding box center [57, 141] width 97 height 92
click at [60, 106] on link "Claiming Tool" at bounding box center [68, 109] width 74 height 8
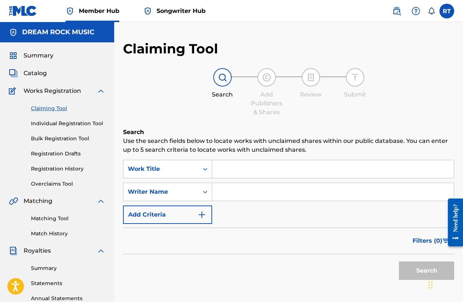
click at [240, 169] on input "Search Form" at bounding box center [333, 169] width 242 height 18
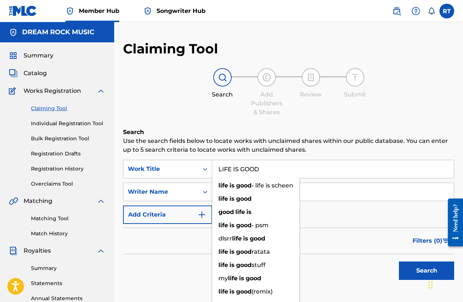
type input "LIFE IS GOOD"
click at [349, 193] on input "Search Form" at bounding box center [333, 192] width 242 height 18
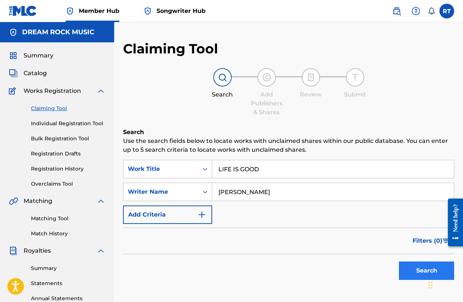
type input "[PERSON_NAME]"
click at [421, 278] on button "Search" at bounding box center [426, 271] width 55 height 18
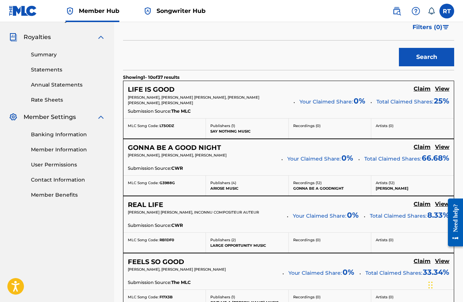
scroll to position [214, 0]
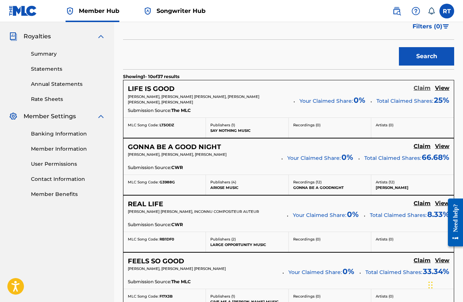
click at [418, 85] on h5 "Claim" at bounding box center [422, 88] width 17 height 7
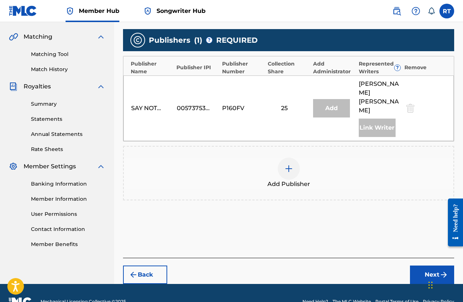
scroll to position [164, 0]
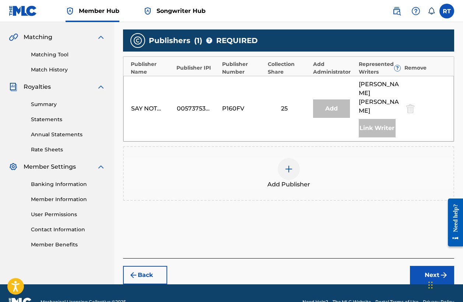
click at [287, 165] on img at bounding box center [288, 169] width 9 height 9
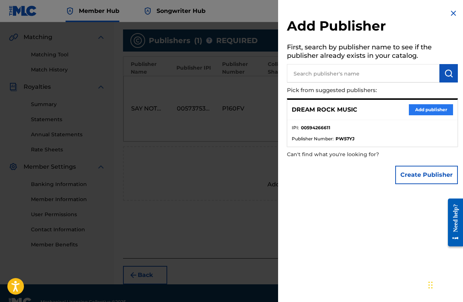
click at [436, 110] on button "Add publisher" at bounding box center [431, 109] width 44 height 11
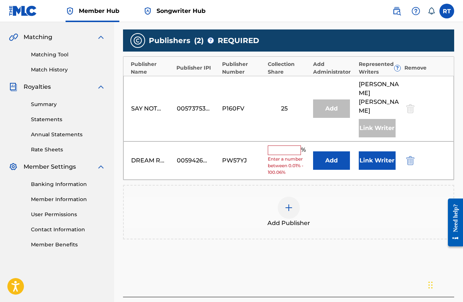
click at [292, 146] on input "text" at bounding box center [284, 151] width 33 height 10
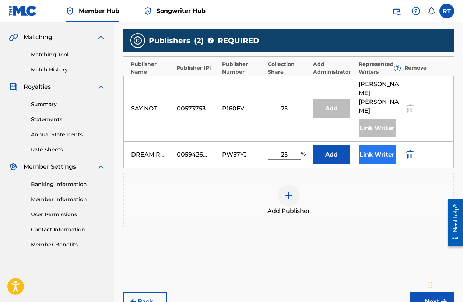
type input "25"
click at [374, 146] on button "Link Writer" at bounding box center [377, 155] width 37 height 18
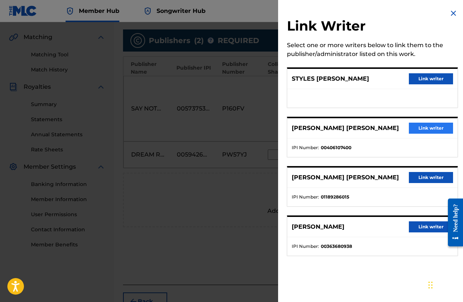
click at [415, 126] on button "Link writer" at bounding box center [431, 128] width 44 height 11
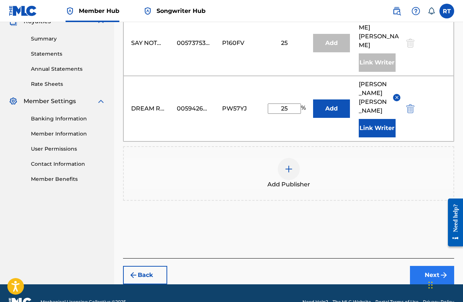
click at [424, 266] on button "Next" at bounding box center [432, 275] width 44 height 18
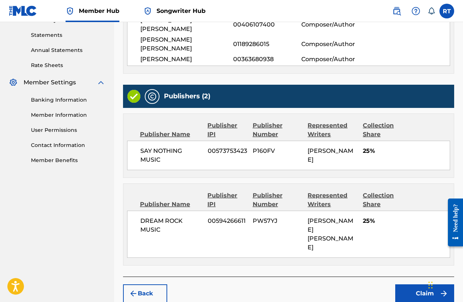
scroll to position [248, 0]
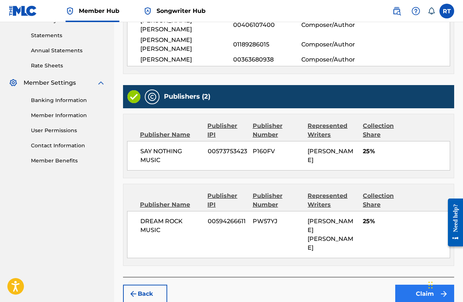
click at [420, 285] on button "Claim" at bounding box center [424, 294] width 59 height 18
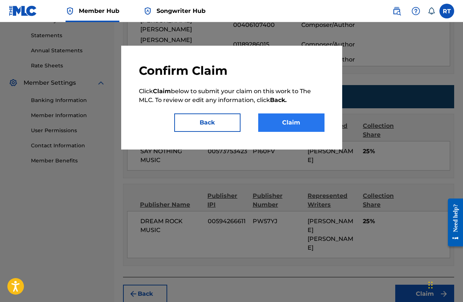
click at [297, 120] on button "Claim" at bounding box center [291, 122] width 66 height 18
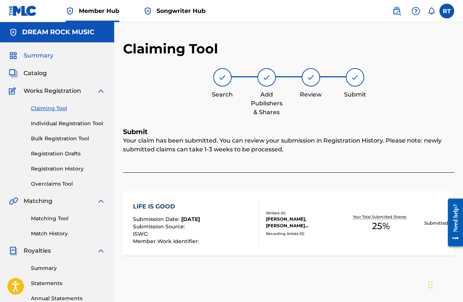
scroll to position [0, 0]
click at [42, 57] on span "Summary" at bounding box center [39, 55] width 30 height 9
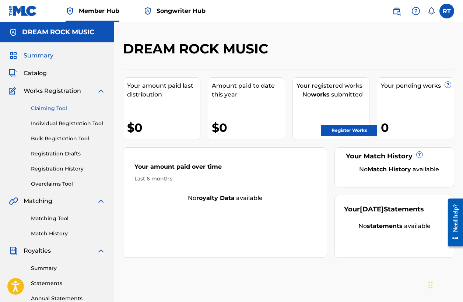
click at [49, 108] on link "Claiming Tool" at bounding box center [68, 109] width 74 height 8
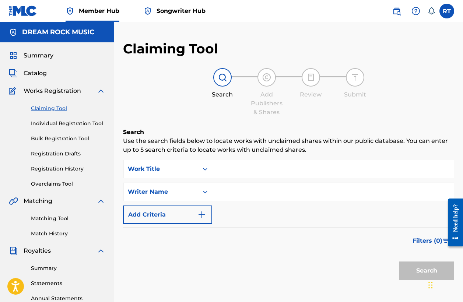
click at [233, 171] on input "Search Form" at bounding box center [333, 169] width 242 height 18
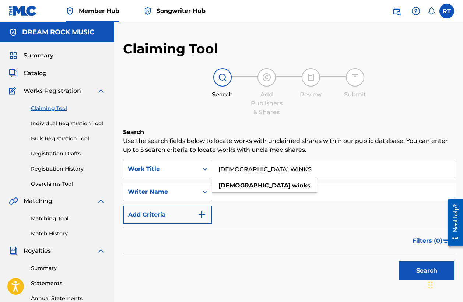
type input "[DEMOGRAPHIC_DATA] WINKS"
click at [267, 193] on input "Search Form" at bounding box center [333, 192] width 242 height 18
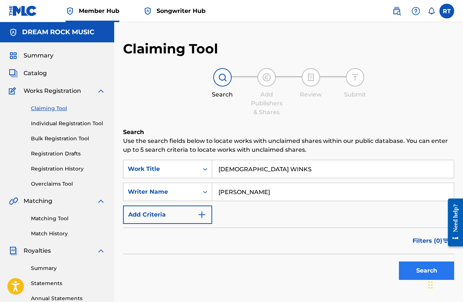
type input "[PERSON_NAME]"
click at [415, 278] on button "Search" at bounding box center [426, 271] width 55 height 18
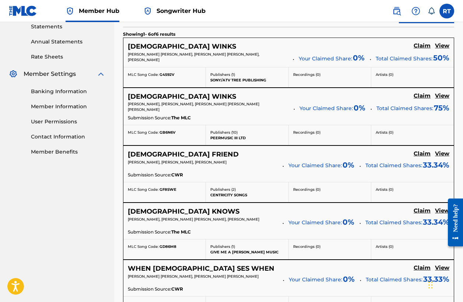
scroll to position [262, 0]
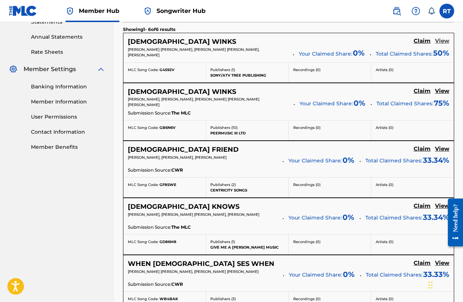
click at [447, 41] on h5 "View" at bounding box center [442, 41] width 14 height 7
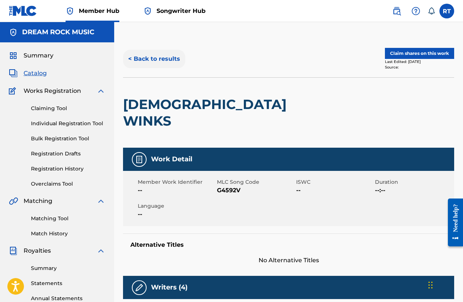
click at [162, 60] on button "< Back to results" at bounding box center [154, 59] width 62 height 18
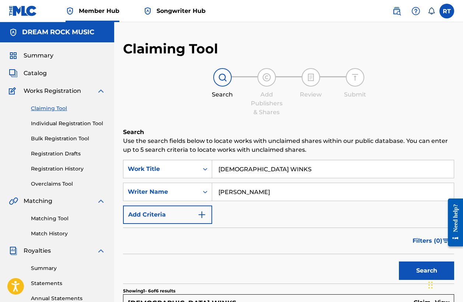
scroll to position [262, 0]
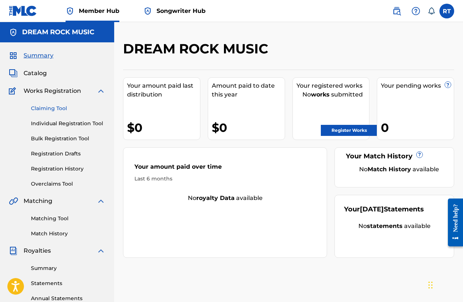
click at [56, 109] on link "Claiming Tool" at bounding box center [68, 109] width 74 height 8
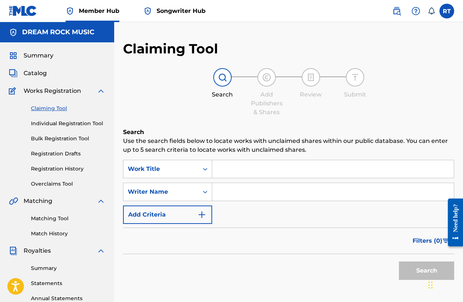
click at [222, 167] on input "Search Form" at bounding box center [333, 169] width 242 height 18
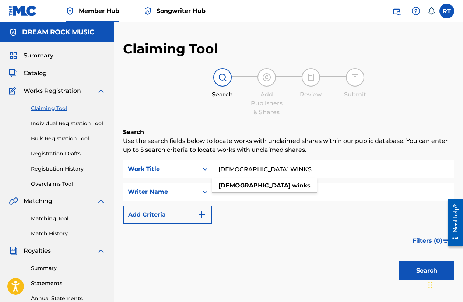
type input "[DEMOGRAPHIC_DATA] WINKS"
click at [269, 193] on input "Search Form" at bounding box center [333, 192] width 242 height 18
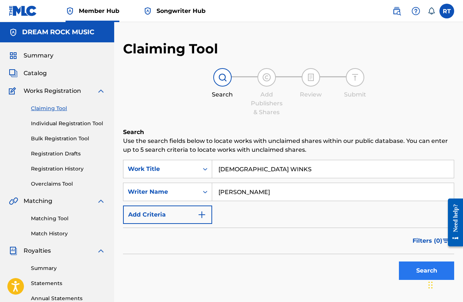
type input "[PERSON_NAME]"
click at [412, 274] on button "Search" at bounding box center [426, 271] width 55 height 18
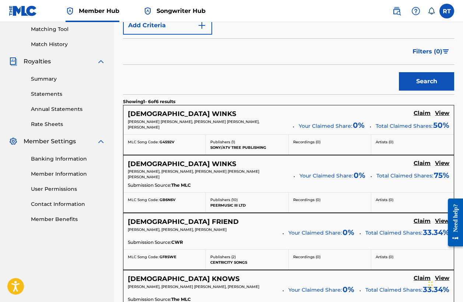
scroll to position [199, 0]
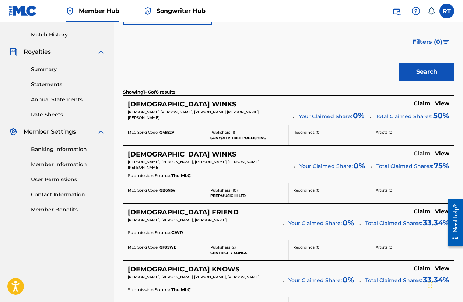
click at [422, 151] on h5 "Claim" at bounding box center [422, 153] width 17 height 7
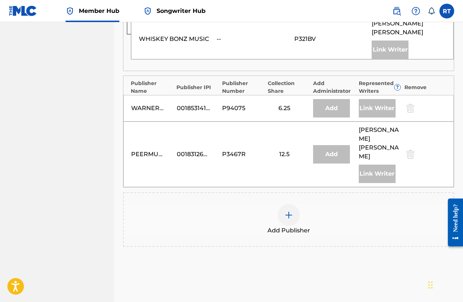
scroll to position [557, 0]
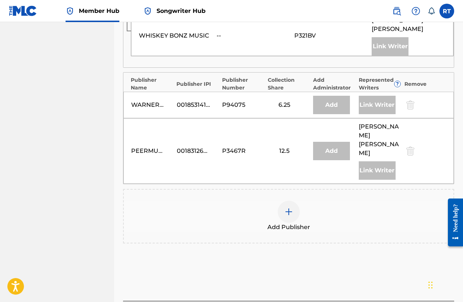
click at [293, 207] on img at bounding box center [288, 211] width 9 height 9
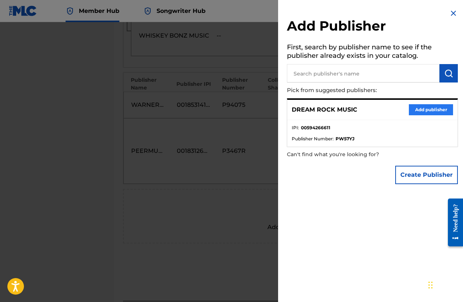
click at [428, 109] on button "Add publisher" at bounding box center [431, 109] width 44 height 11
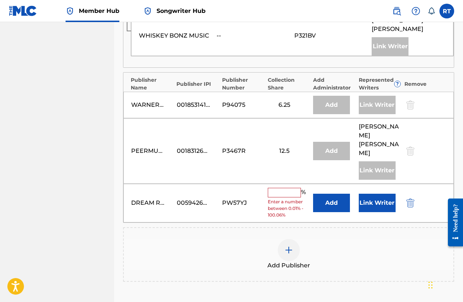
click at [291, 188] on input "text" at bounding box center [284, 193] width 33 height 10
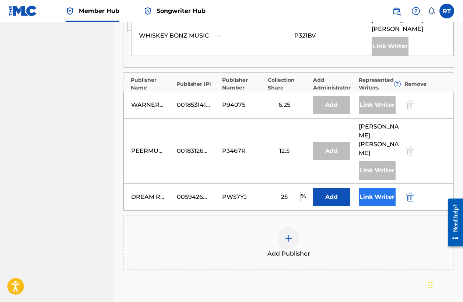
type input "25"
click at [372, 188] on button "Link Writer" at bounding box center [377, 197] width 37 height 18
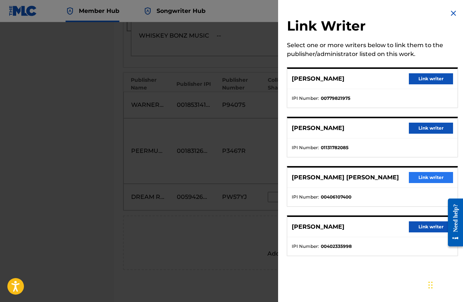
click at [425, 177] on button "Link writer" at bounding box center [431, 177] width 44 height 11
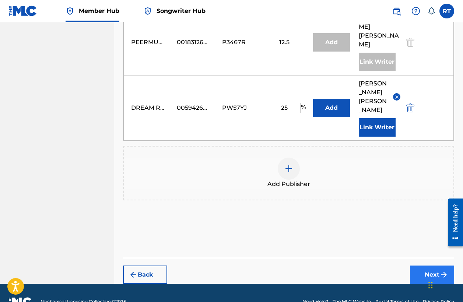
scroll to position [665, 0]
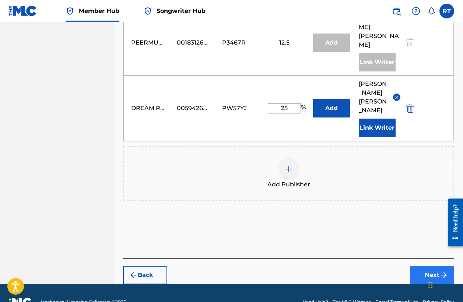
click at [427, 266] on button "Next" at bounding box center [432, 275] width 44 height 18
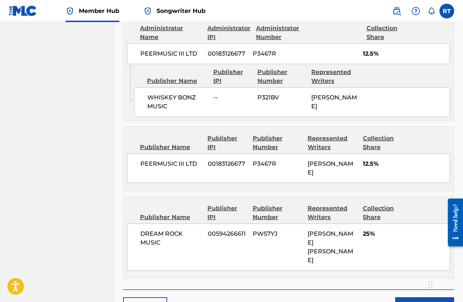
scroll to position [801, 0]
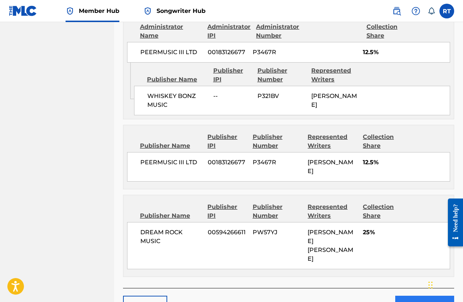
click at [417, 296] on button "Claim" at bounding box center [424, 305] width 59 height 18
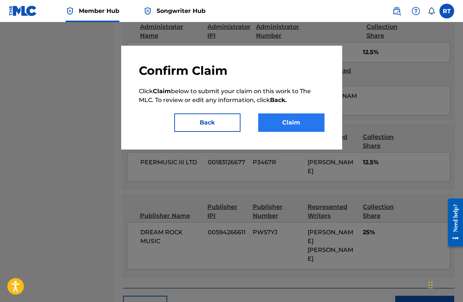
click at [298, 124] on button "Claim" at bounding box center [291, 122] width 66 height 18
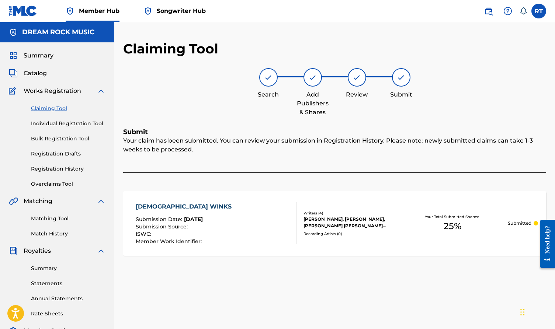
scroll to position [0, 0]
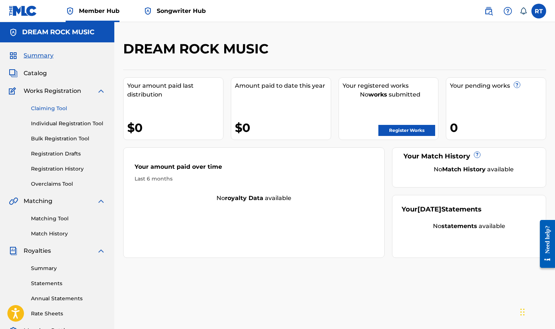
click at [61, 108] on link "Claiming Tool" at bounding box center [68, 109] width 74 height 8
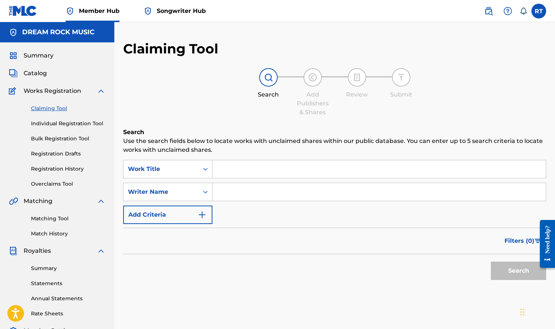
click at [234, 165] on input "Search Form" at bounding box center [378, 169] width 333 height 18
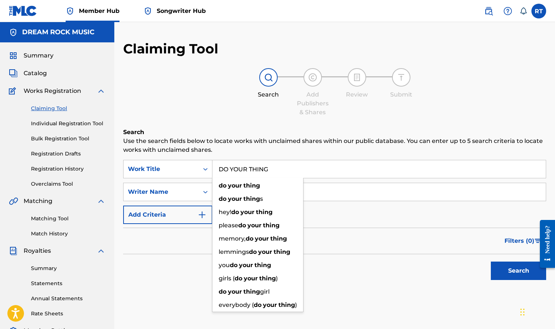
type input "DO YOUR THING"
click at [373, 193] on input "Search Form" at bounding box center [378, 192] width 333 height 18
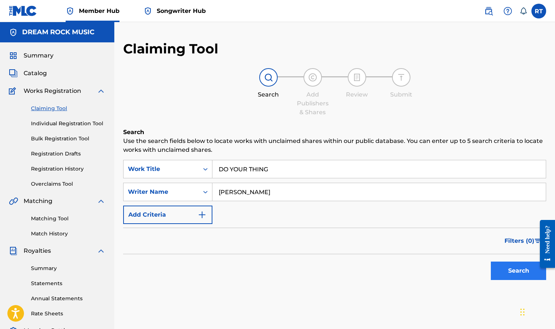
type input "[PERSON_NAME]"
click at [463, 272] on button "Search" at bounding box center [517, 271] width 55 height 18
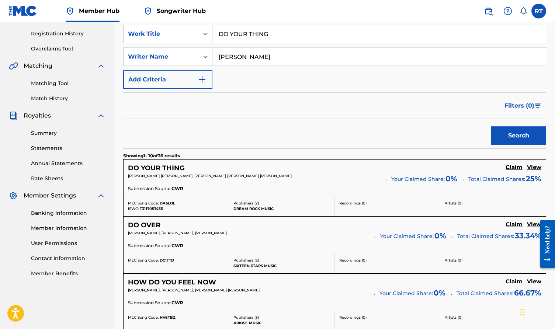
scroll to position [238, 0]
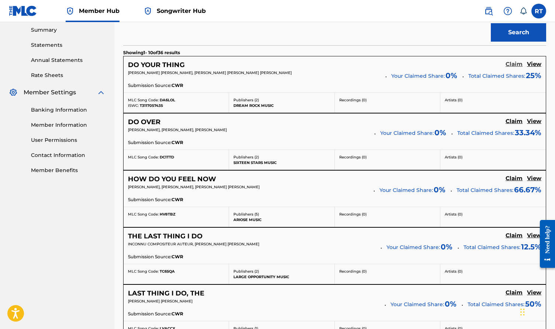
click at [463, 62] on h5 "Claim" at bounding box center [513, 64] width 17 height 7
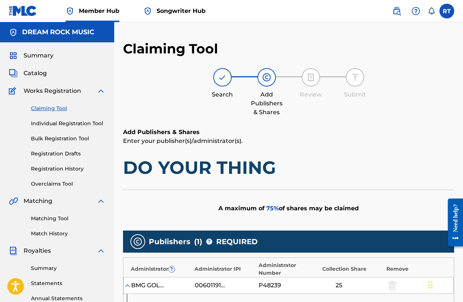
scroll to position [0, 0]
click at [40, 34] on h5 "DREAM ROCK MUSIC" at bounding box center [58, 32] width 72 height 8
click at [40, 56] on span "Summary" at bounding box center [39, 55] width 30 height 9
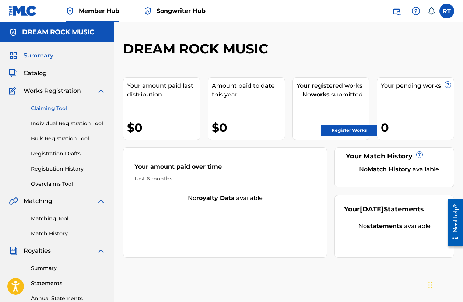
click at [64, 108] on link "Claiming Tool" at bounding box center [68, 109] width 74 height 8
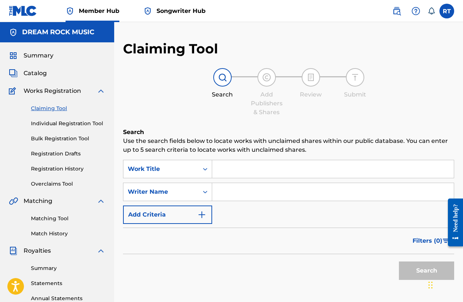
click at [239, 171] on input "Search Form" at bounding box center [333, 169] width 242 height 18
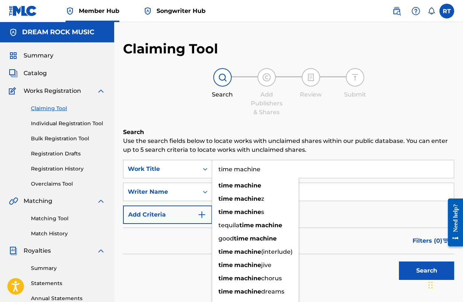
type input "Time Machine"
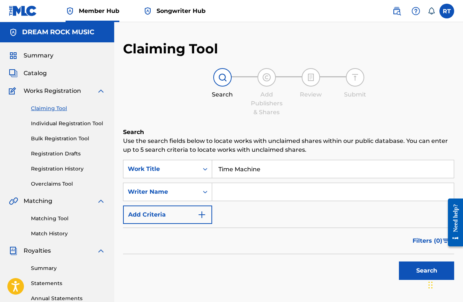
drag, startPoint x: 326, startPoint y: 195, endPoint x: 364, endPoint y: 195, distance: 37.2
click at [364, 195] on input "Search Form" at bounding box center [333, 192] width 242 height 18
type input "[PERSON_NAME]"
click at [418, 270] on button "Search" at bounding box center [426, 271] width 55 height 18
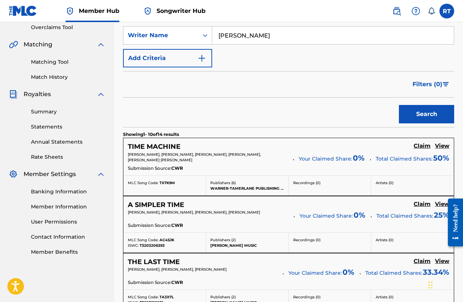
scroll to position [181, 0]
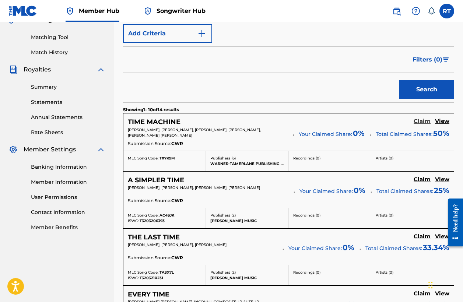
click at [420, 122] on h5 "Claim" at bounding box center [422, 121] width 17 height 7
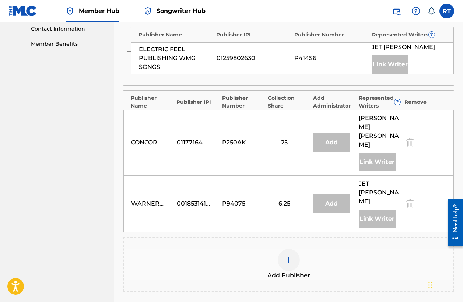
scroll to position [373, 0]
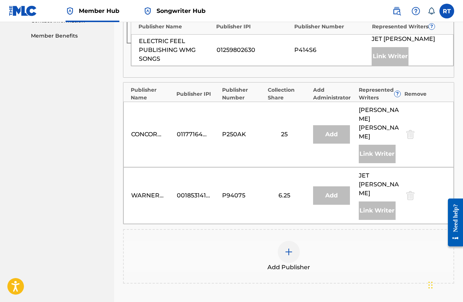
click at [289, 248] on img at bounding box center [288, 252] width 9 height 9
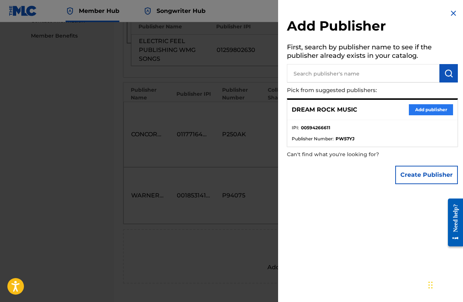
click at [414, 107] on button "Add publisher" at bounding box center [431, 109] width 44 height 11
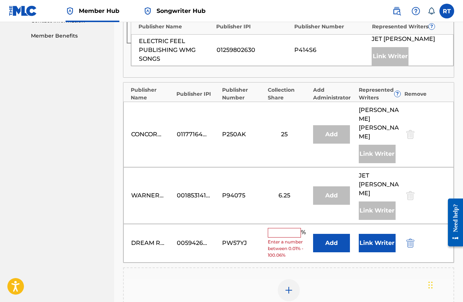
click at [282, 228] on input "text" at bounding box center [284, 233] width 33 height 10
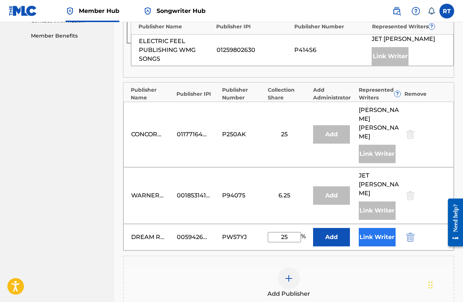
type input "25"
click at [375, 228] on button "Link Writer" at bounding box center [377, 237] width 37 height 18
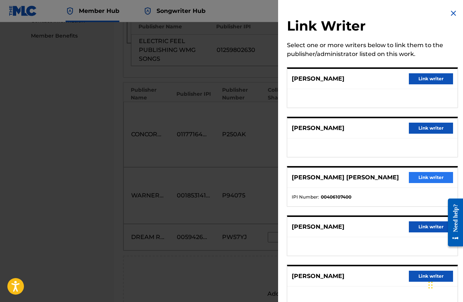
click at [425, 176] on button "Link writer" at bounding box center [431, 177] width 44 height 11
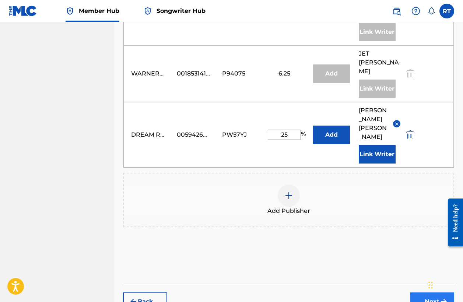
click at [423, 293] on button "Next" at bounding box center [432, 302] width 44 height 18
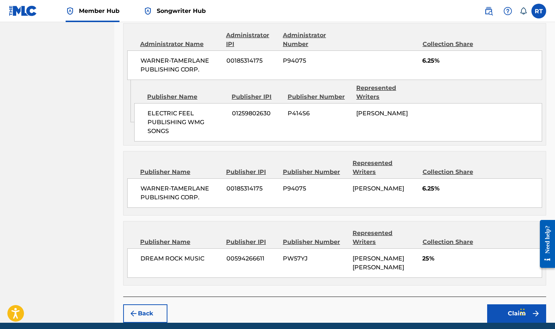
scroll to position [522, 0]
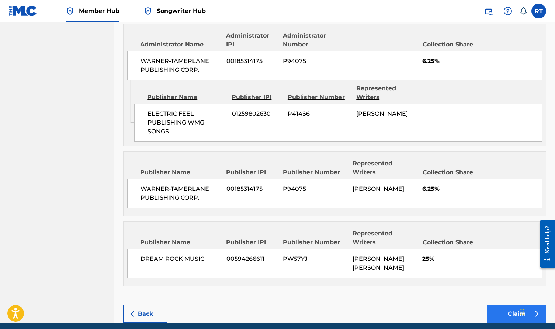
click at [463, 302] on button "Claim" at bounding box center [516, 314] width 59 height 18
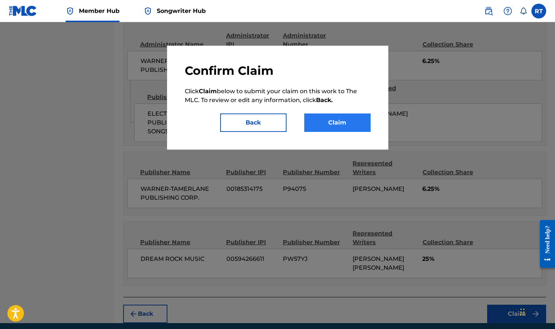
click at [343, 129] on button "Claim" at bounding box center [337, 122] width 66 height 18
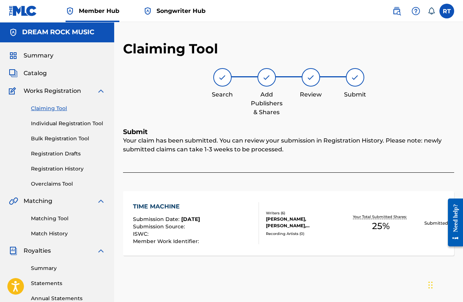
scroll to position [0, 0]
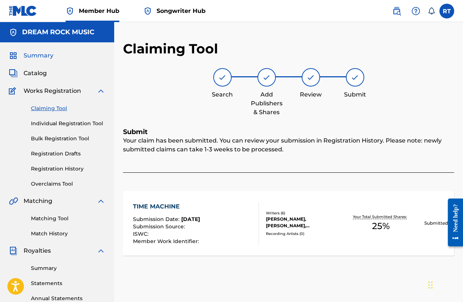
click at [49, 55] on span "Summary" at bounding box center [39, 55] width 30 height 9
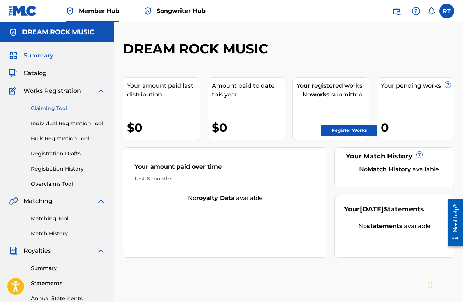
click at [55, 109] on link "Claiming Tool" at bounding box center [68, 109] width 74 height 8
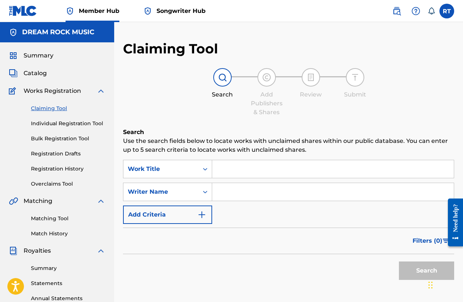
click at [230, 167] on input "Search Form" at bounding box center [333, 169] width 242 height 18
type input "country as buck"
click at [263, 188] on input "Search Form" at bounding box center [333, 192] width 242 height 18
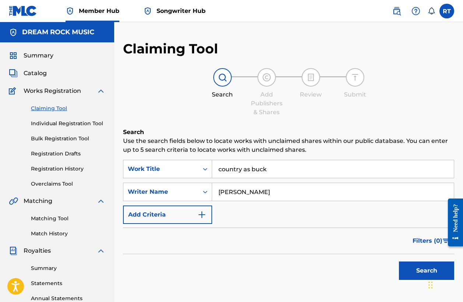
type input "[PERSON_NAME]"
drag, startPoint x: 272, startPoint y: 204, endPoint x: 405, endPoint y: 270, distance: 148.3
click at [405, 270] on button "Search" at bounding box center [426, 271] width 55 height 18
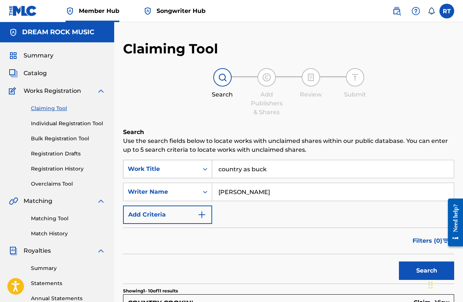
drag, startPoint x: 276, startPoint y: 168, endPoint x: 188, endPoint y: 173, distance: 88.9
click at [188, 173] on div "SearchWithCriteriaeed5889c-f8a9-451c-b746-580767023768 Work Title country as bu…" at bounding box center [288, 169] width 331 height 18
drag, startPoint x: 291, startPoint y: 166, endPoint x: 188, endPoint y: 166, distance: 102.4
click at [188, 166] on div "SearchWithCriteriaeed5889c-f8a9-451c-b746-580767023768 Work Title country as bu…" at bounding box center [288, 169] width 331 height 18
type input "good ole fashioned love song"
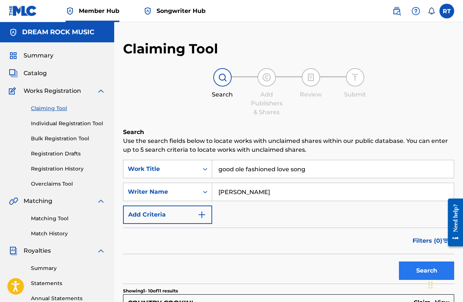
click at [419, 277] on button "Search" at bounding box center [426, 271] width 55 height 18
drag, startPoint x: 289, startPoint y: 192, endPoint x: 193, endPoint y: 182, distance: 96.3
click at [193, 182] on div "SearchWithCriteriaeed5889c-f8a9-451c-b746-580767023768 Work Title good ole fash…" at bounding box center [288, 192] width 331 height 64
click at [415, 265] on button "Search" at bounding box center [426, 271] width 55 height 18
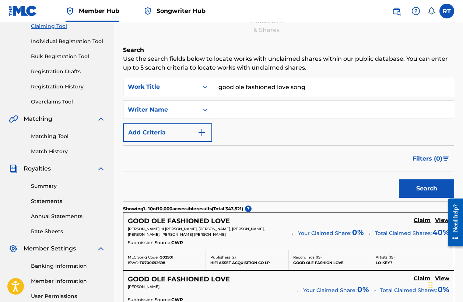
scroll to position [82, 0]
click at [242, 90] on input "good ole fashioned love song" at bounding box center [333, 87] width 242 height 18
click at [243, 89] on input "good ole fashioned love song" at bounding box center [333, 87] width 242 height 18
type input "good old fashioned love song"
click at [235, 105] on input "Search Form" at bounding box center [333, 110] width 242 height 18
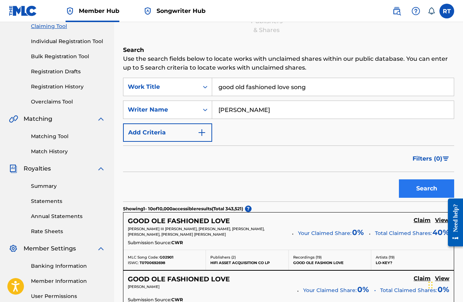
click at [422, 189] on button "Search" at bounding box center [426, 188] width 55 height 18
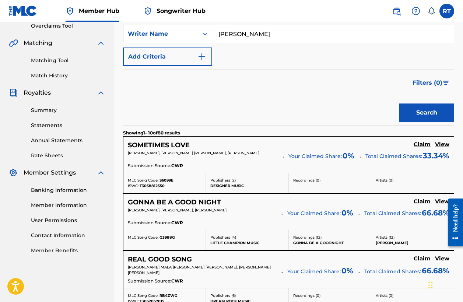
scroll to position [108, 0]
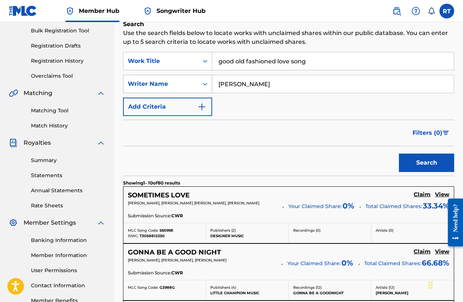
drag, startPoint x: 281, startPoint y: 87, endPoint x: 172, endPoint y: 88, distance: 108.7
click at [172, 88] on div "SearchWithCriteriaf5f8234d-2364-4dce-b102-021ac10ecc76 Writer Name [PERSON_NAME]" at bounding box center [288, 84] width 331 height 18
type input "R"
type input "[PERSON_NAME]"
drag, startPoint x: 172, startPoint y: 88, endPoint x: 268, endPoint y: 100, distance: 96.5
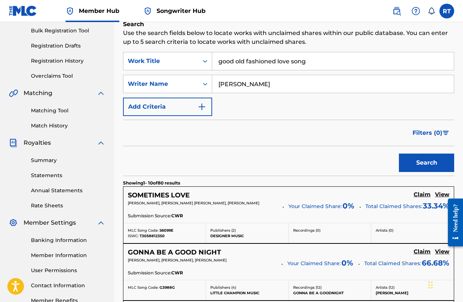
click at [268, 100] on div "SearchWithCriteriaeed5889c-f8a9-451c-b746-580767023768 Work Title good old fash…" at bounding box center [288, 84] width 331 height 64
click at [411, 167] on button "Search" at bounding box center [426, 163] width 55 height 18
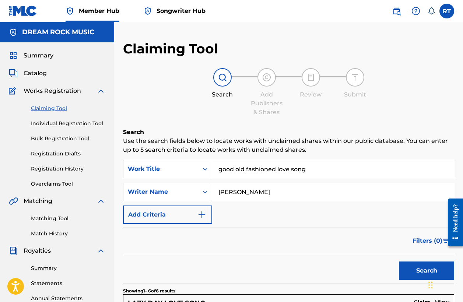
scroll to position [0, 0]
drag, startPoint x: 266, startPoint y: 192, endPoint x: 177, endPoint y: 188, distance: 89.3
click at [177, 188] on div "SearchWithCriteriaf5f8234d-2364-4dce-b102-021ac10ecc76 Writer Name [PERSON_NAME]" at bounding box center [288, 192] width 331 height 18
click at [427, 271] on button "Search" at bounding box center [426, 271] width 55 height 18
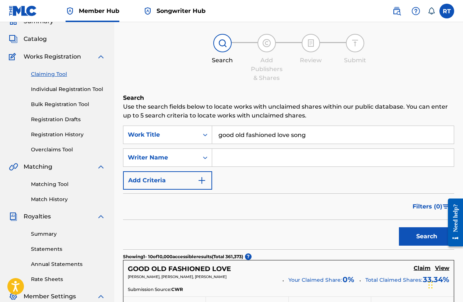
scroll to position [31, 0]
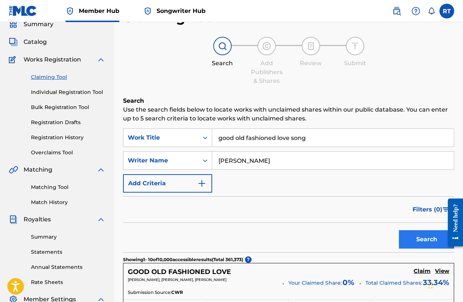
type input "[PERSON_NAME]"
click at [417, 241] on button "Search" at bounding box center [426, 239] width 55 height 18
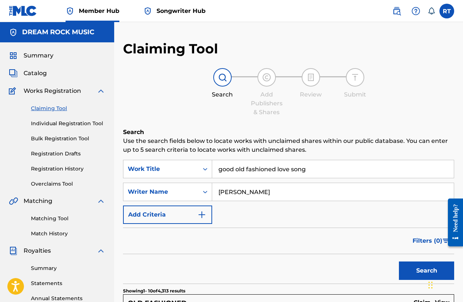
scroll to position [0, 0]
drag, startPoint x: 319, startPoint y: 170, endPoint x: 190, endPoint y: 174, distance: 129.0
click at [190, 174] on div "SearchWithCriteriaeed5889c-f8a9-451c-b746-580767023768 Work Title good old fash…" at bounding box center [288, 169] width 331 height 18
drag, startPoint x: 324, startPoint y: 164, endPoint x: 210, endPoint y: 169, distance: 114.0
click at [210, 169] on div "SearchWithCriteriaeed5889c-f8a9-451c-b746-580767023768 Work Title good old fash…" at bounding box center [288, 169] width 331 height 18
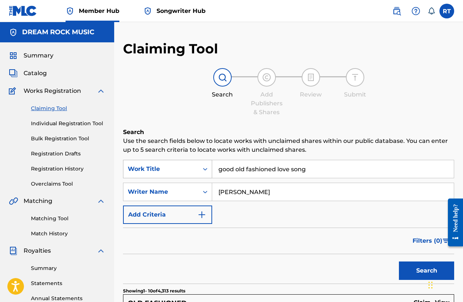
drag, startPoint x: 316, startPoint y: 171, endPoint x: 203, endPoint y: 170, distance: 112.8
click at [203, 170] on div "SearchWithCriteriaeed5889c-f8a9-451c-b746-580767023768 Work Title good old fash…" at bounding box center [288, 169] width 331 height 18
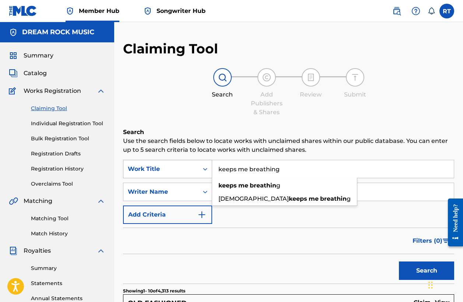
type input "keeps me breathing"
drag, startPoint x: 203, startPoint y: 170, endPoint x: 226, endPoint y: 185, distance: 27.2
click at [226, 185] on strong "keeps" at bounding box center [228, 185] width 18 height 7
drag, startPoint x: 226, startPoint y: 185, endPoint x: 331, endPoint y: 193, distance: 105.3
click at [331, 193] on input "[PERSON_NAME]" at bounding box center [333, 192] width 242 height 18
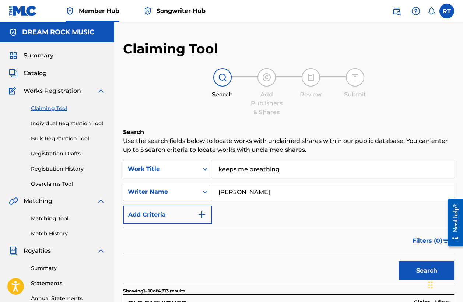
drag, startPoint x: 238, startPoint y: 190, endPoint x: 211, endPoint y: 188, distance: 27.0
click at [211, 188] on div "SearchWithCriteriaf5f8234d-2364-4dce-b102-021ac10ecc76 Writer Name [PERSON_NAME]" at bounding box center [288, 192] width 331 height 18
type input "[PERSON_NAME]"
drag, startPoint x: 283, startPoint y: 206, endPoint x: 415, endPoint y: 270, distance: 146.8
click at [415, 270] on button "Search" at bounding box center [426, 271] width 55 height 18
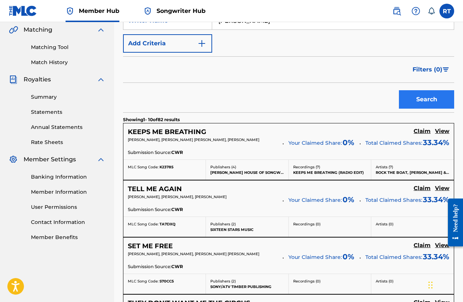
scroll to position [232, 0]
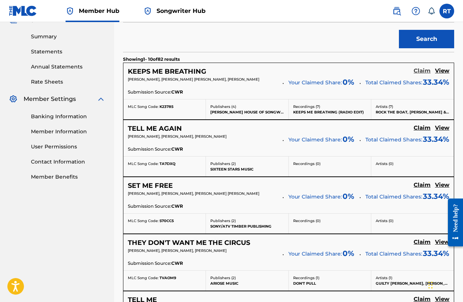
click at [418, 69] on h5 "Claim" at bounding box center [422, 70] width 17 height 7
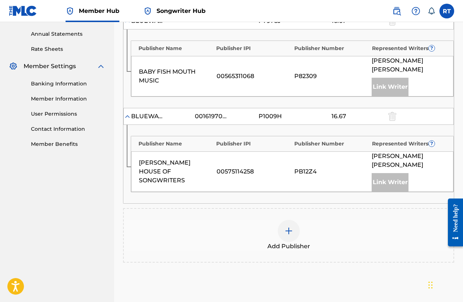
scroll to position [272, 0]
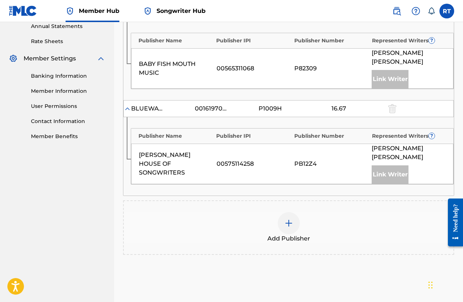
click at [291, 219] on img at bounding box center [288, 223] width 9 height 9
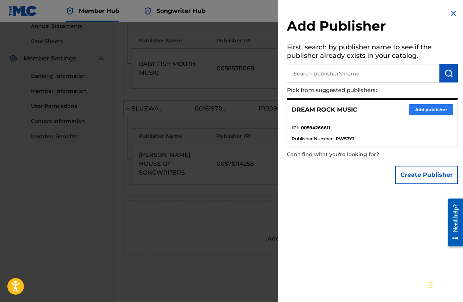
click at [427, 112] on button "Add publisher" at bounding box center [431, 109] width 44 height 11
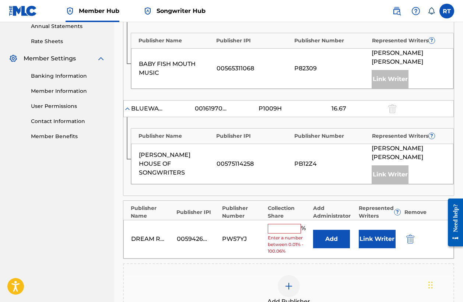
click at [288, 224] on input "text" at bounding box center [284, 229] width 33 height 10
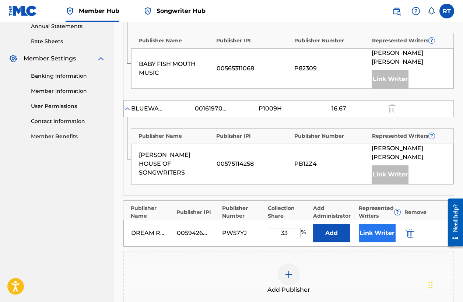
type input "33"
click at [379, 224] on button "Link Writer" at bounding box center [377, 233] width 37 height 18
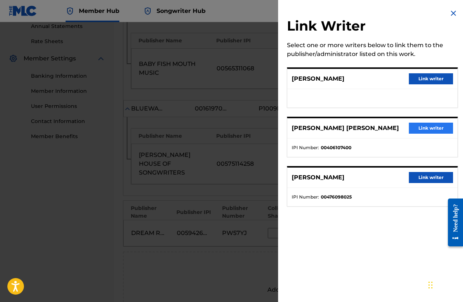
click at [422, 129] on button "Link writer" at bounding box center [431, 128] width 44 height 11
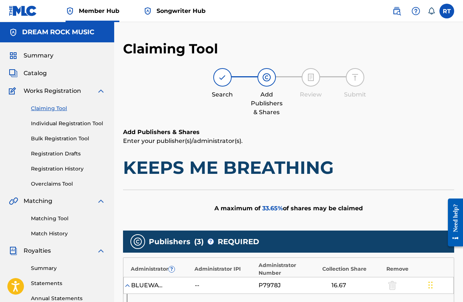
scroll to position [0, 0]
click at [44, 56] on span "Summary" at bounding box center [39, 55] width 30 height 9
